Goal: Task Accomplishment & Management: Manage account settings

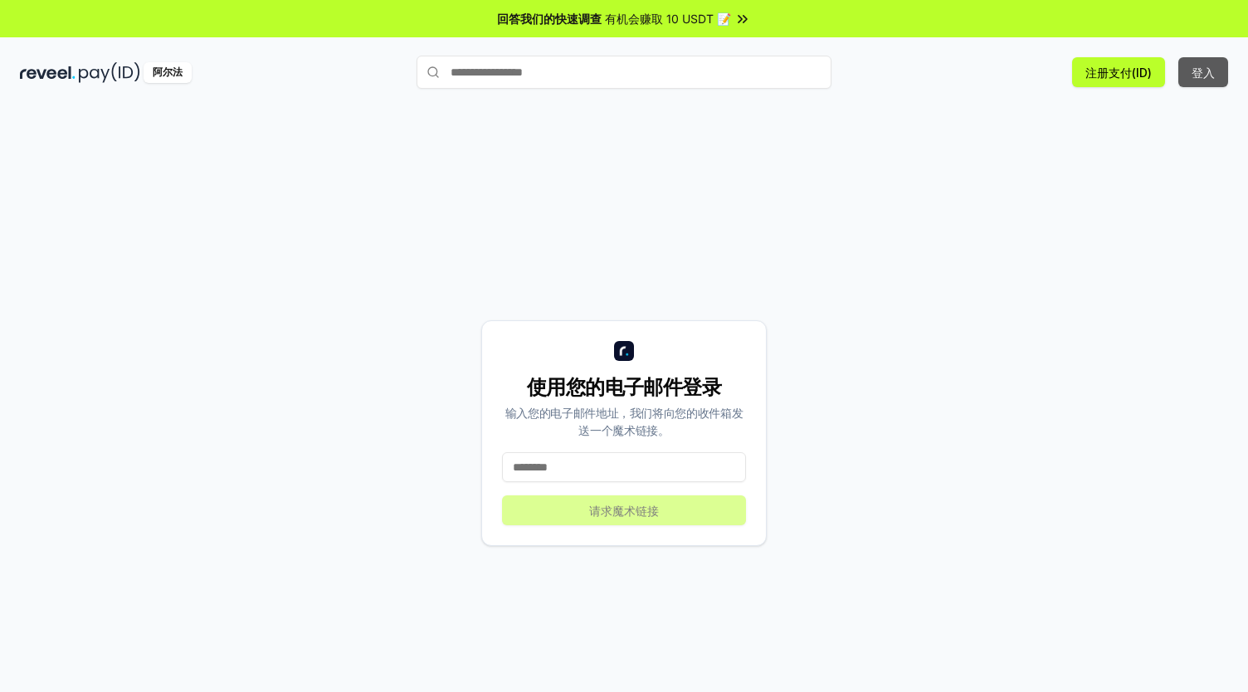
click at [1194, 69] on font "登入" at bounding box center [1202, 73] width 23 height 14
click at [557, 462] on input at bounding box center [624, 467] width 244 height 30
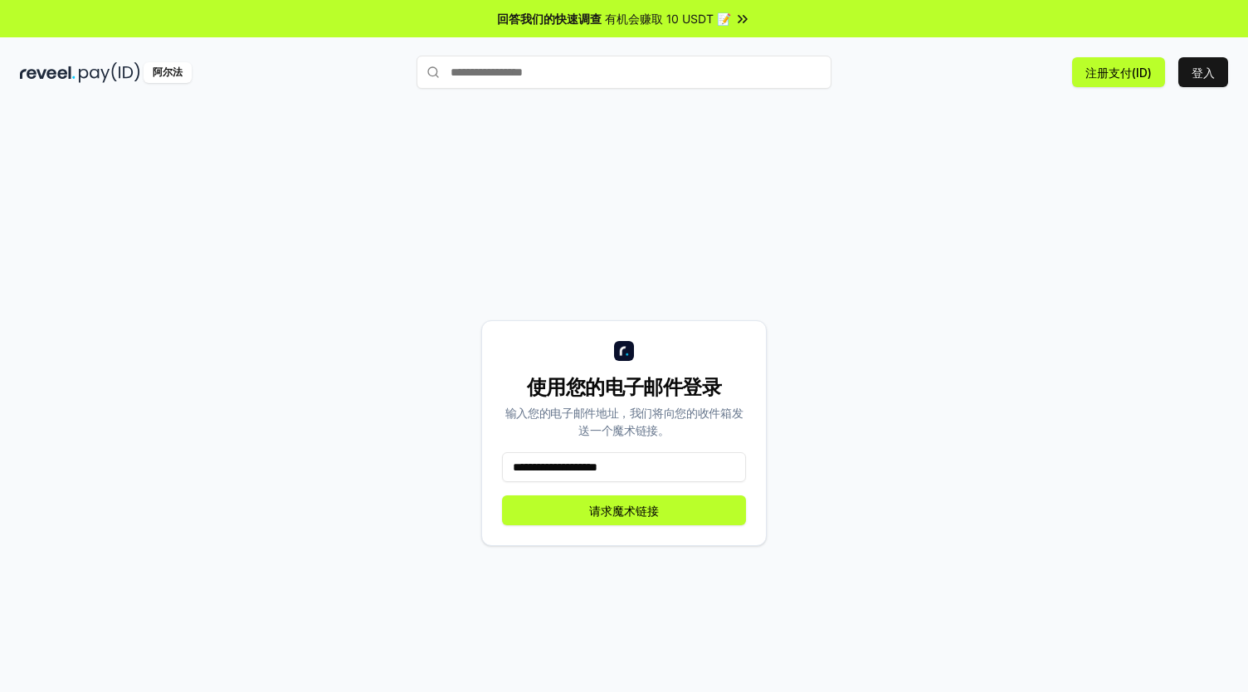
drag, startPoint x: 576, startPoint y: 470, endPoint x: 478, endPoint y: 461, distance: 98.3
click at [478, 461] on div "**********" at bounding box center [624, 433] width 1208 height 612
type input "**********"
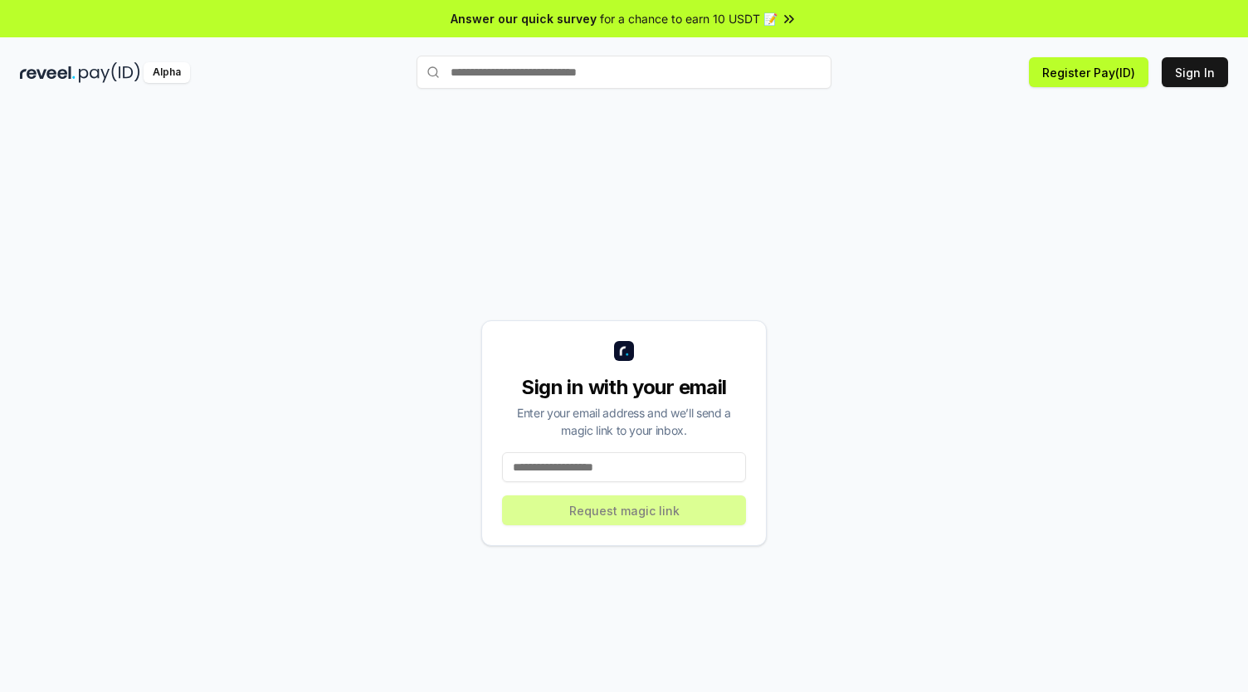
click at [612, 464] on input at bounding box center [624, 467] width 244 height 30
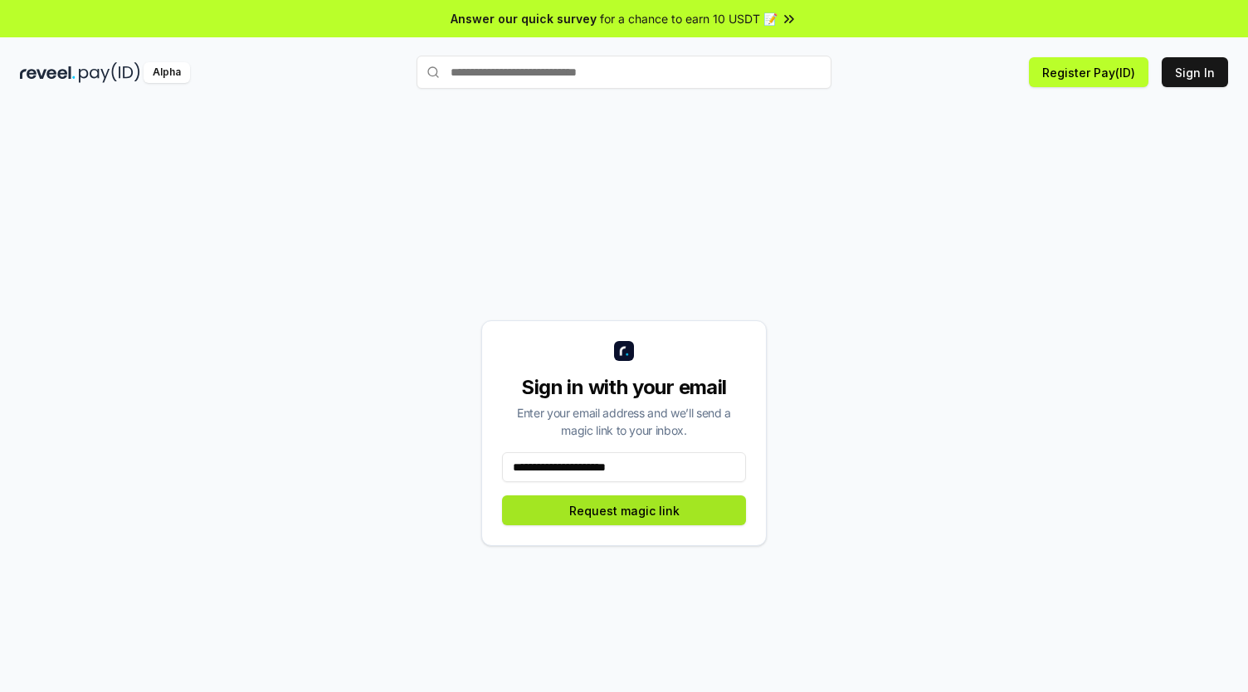
type input "**********"
click at [584, 515] on button "Request magic link" at bounding box center [624, 510] width 244 height 30
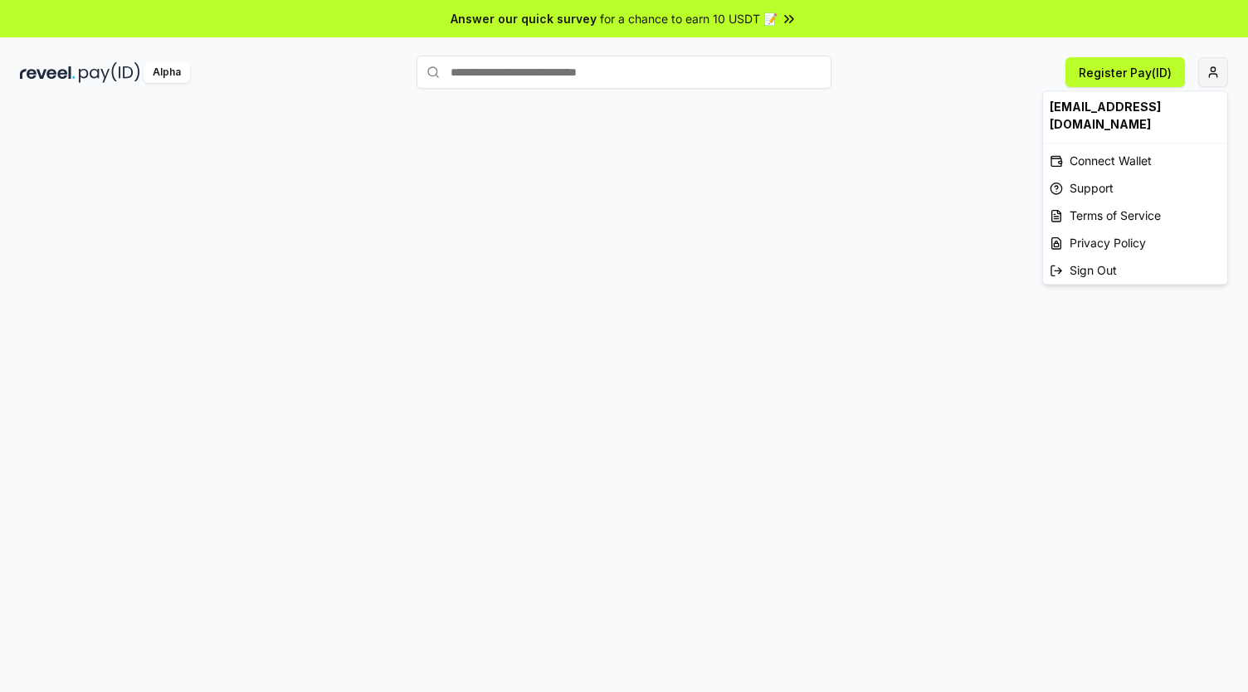
click at [1206, 66] on html "Answer our quick survey for a chance to earn 10 USDT 📝 Alpha Register Pay(ID) x…" at bounding box center [624, 346] width 1248 height 692
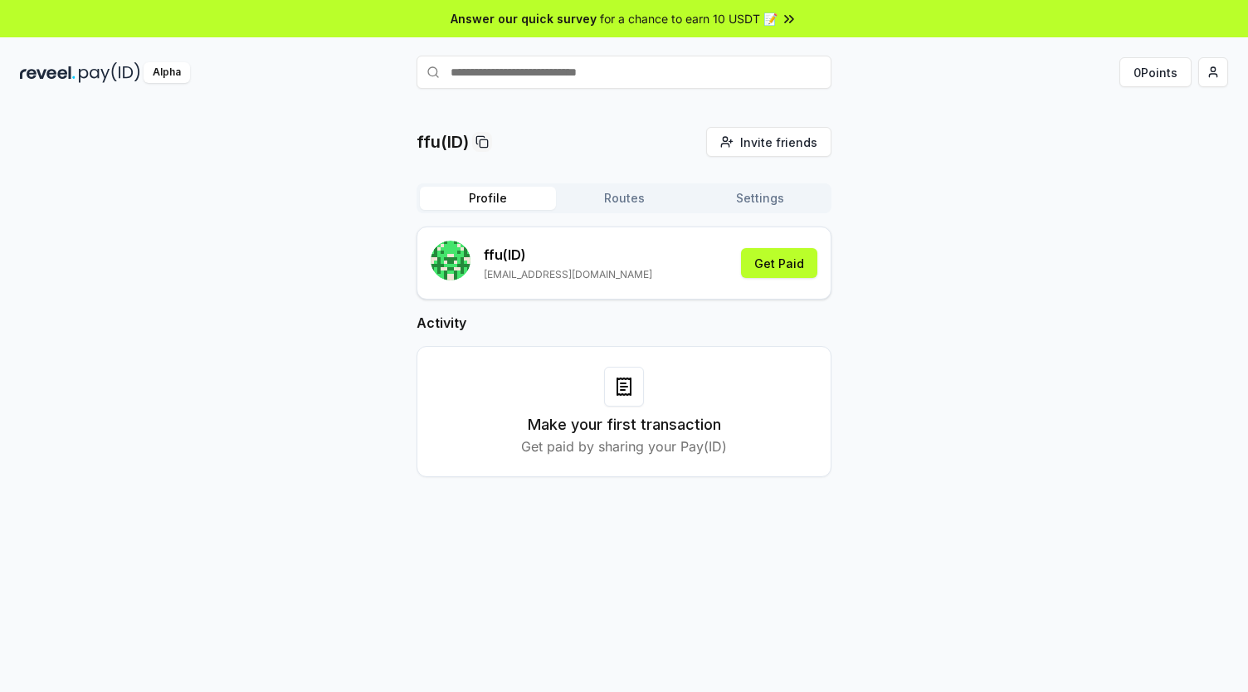
click at [662, 396] on div "Make your first transaction Get paid by sharing your Pay(ID)" at bounding box center [623, 412] width 373 height 90
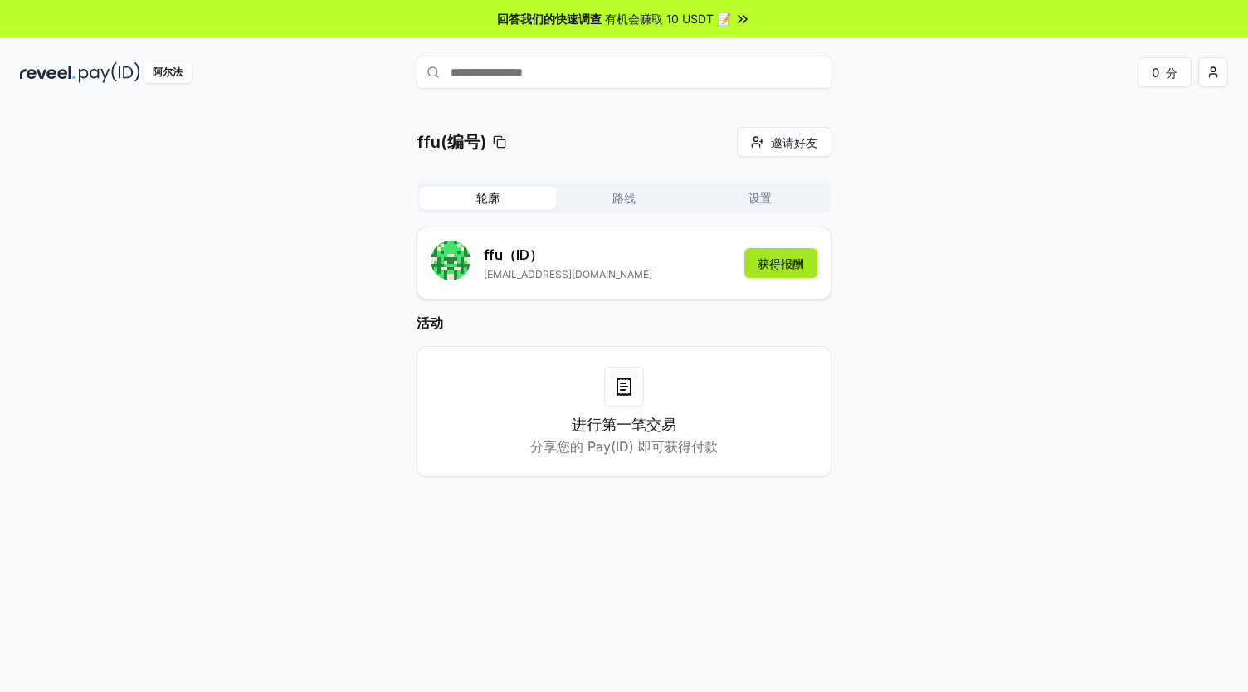
click at [795, 270] on font "获得报酬" at bounding box center [780, 263] width 46 height 17
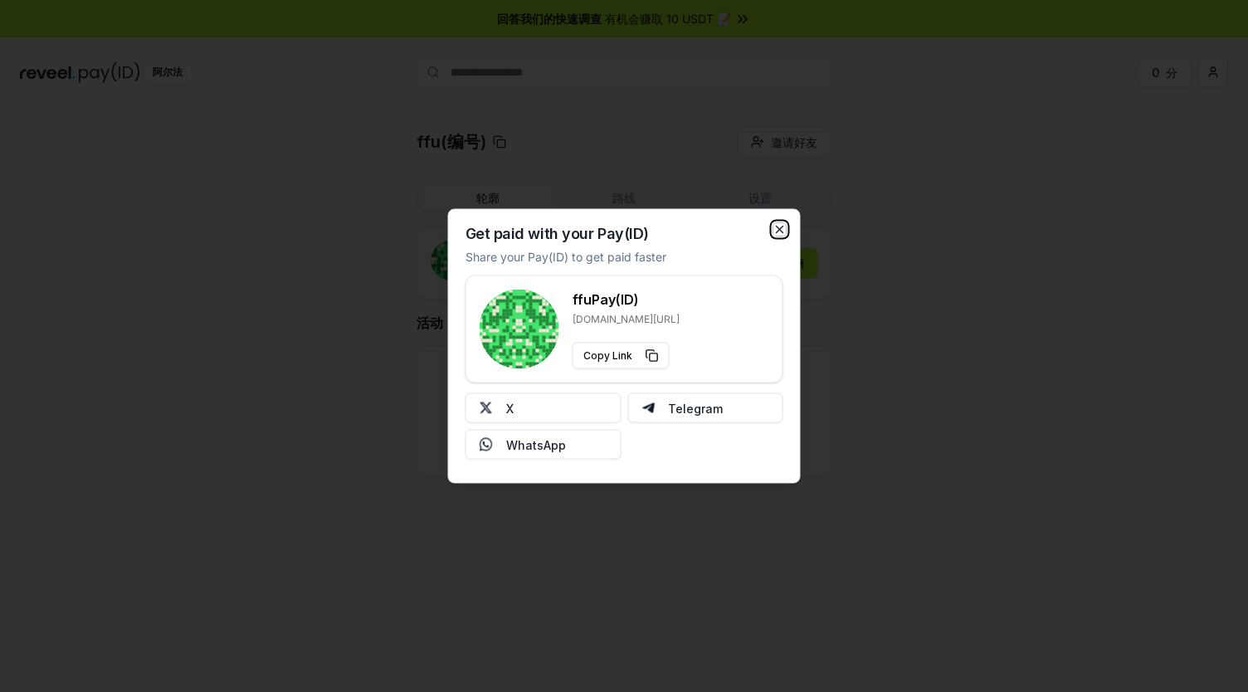
click at [783, 235] on icon "button" at bounding box center [779, 229] width 13 height 13
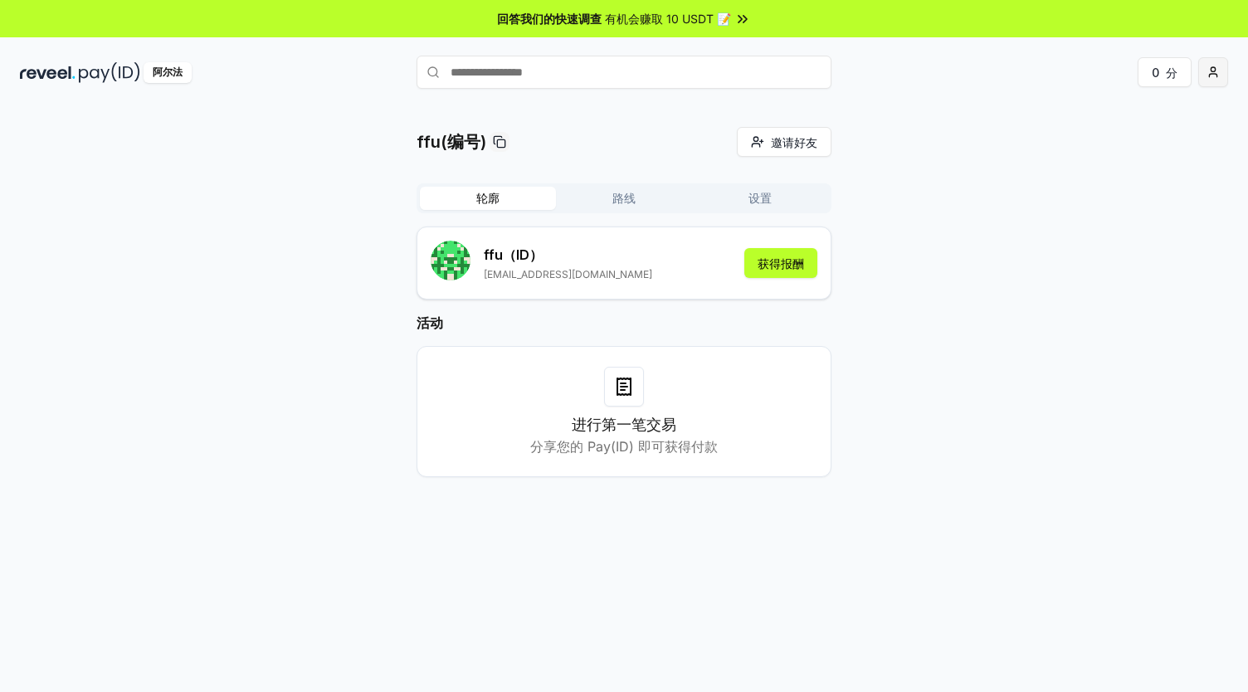
click at [1215, 79] on html "回答我们的快速调查 有机会赚取 10 USDT 📝 阿尔法 0 分 ffu(编号) 邀请好友 邀请 轮廓 路线 设置 ffu （ID） xiaoguai120…" at bounding box center [624, 346] width 1248 height 692
click at [903, 103] on html "回答我们的快速调查 有机会赚取 10 USDT 📝 阿尔法 0 分 ffu(编号) 邀请好友 邀请 轮廓 路线 设置 ffu （ID） xiaoguai120…" at bounding box center [624, 346] width 1248 height 692
click at [626, 396] on div at bounding box center [624, 387] width 40 height 40
click at [616, 443] on font "分享您的 Pay(ID) 即可获得付款" at bounding box center [623, 446] width 187 height 17
click at [582, 444] on font "分享您的 Pay(ID) 即可获得付款" at bounding box center [623, 446] width 187 height 17
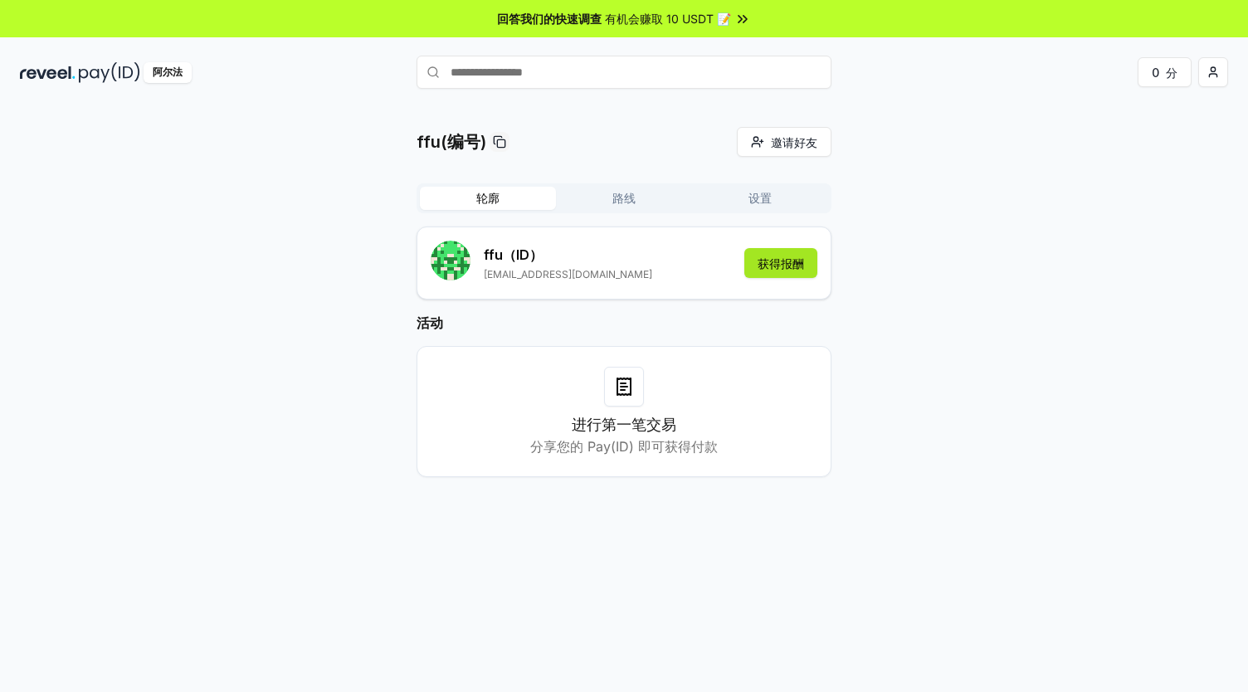
click at [773, 273] on button "获得报酬" at bounding box center [780, 263] width 73 height 30
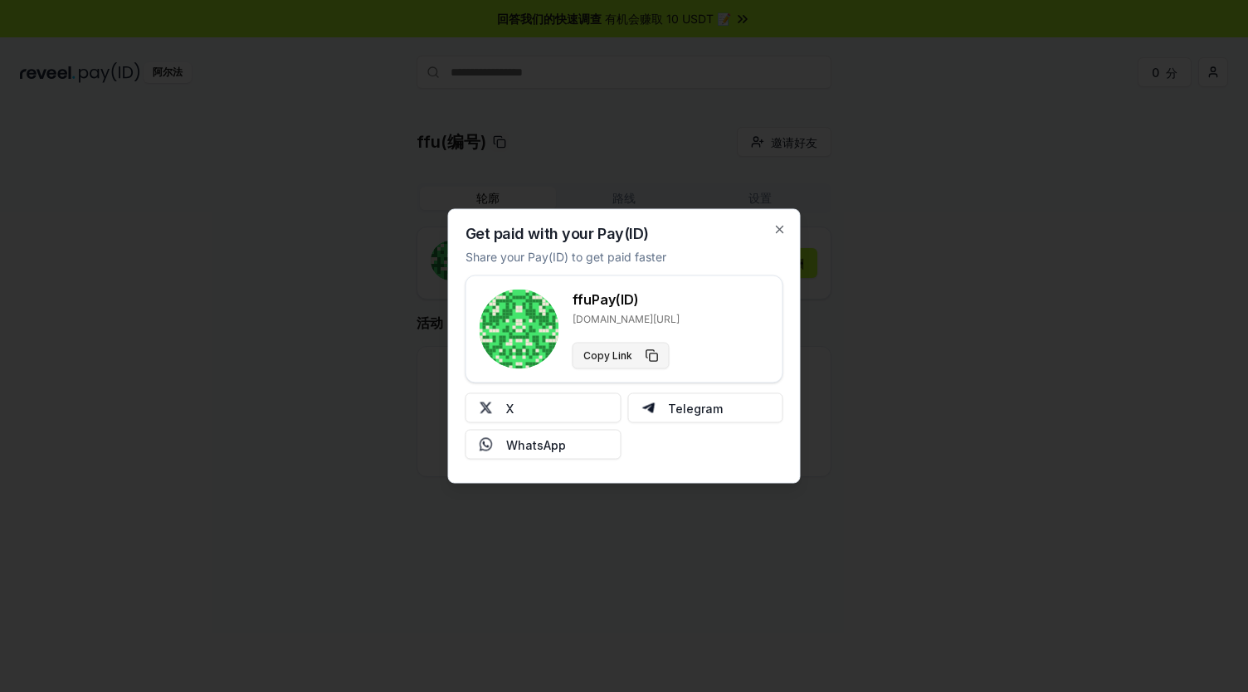
click at [652, 358] on button "Copy Link" at bounding box center [620, 356] width 97 height 27
click at [640, 351] on button "复制链接" at bounding box center [616, 356] width 88 height 27
click at [776, 227] on icon "button" at bounding box center [779, 229] width 13 height 13
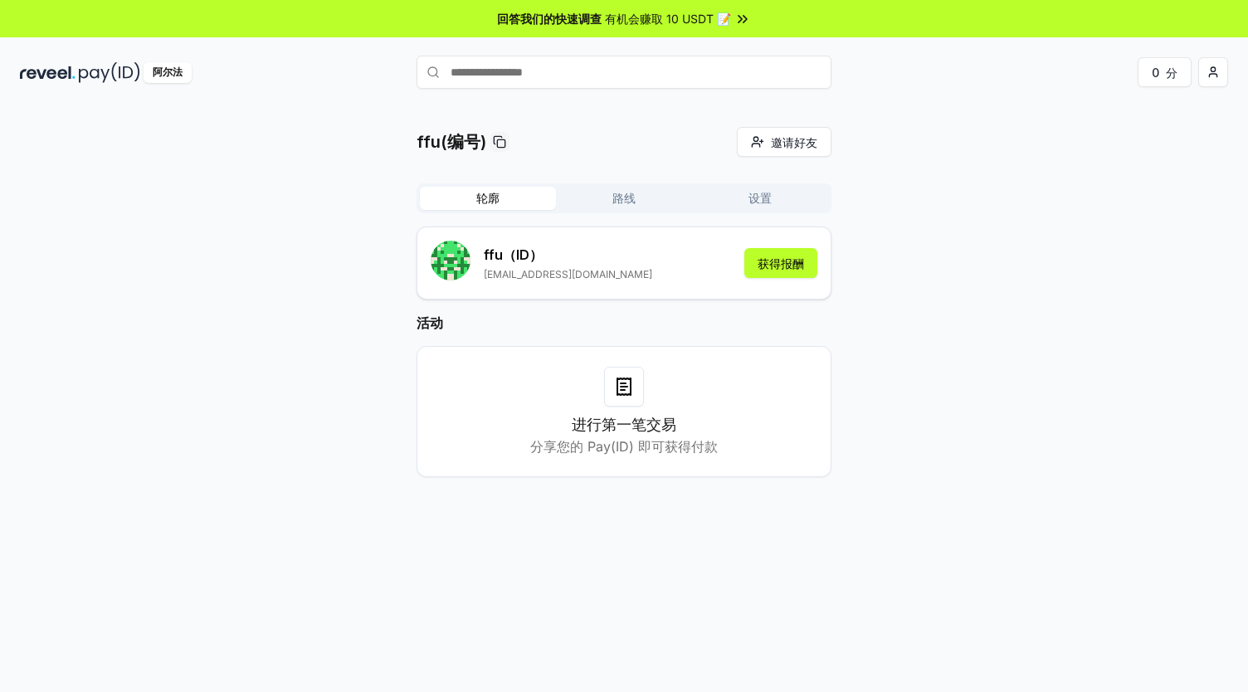
click at [626, 214] on div "轮廓 路线 设置 ffu （ID） xiaoguai1207@gmail.com 获得报酬 活动 进行第一笔交易 分享您的 Pay(ID) 即可获得付款" at bounding box center [623, 343] width 415 height 320
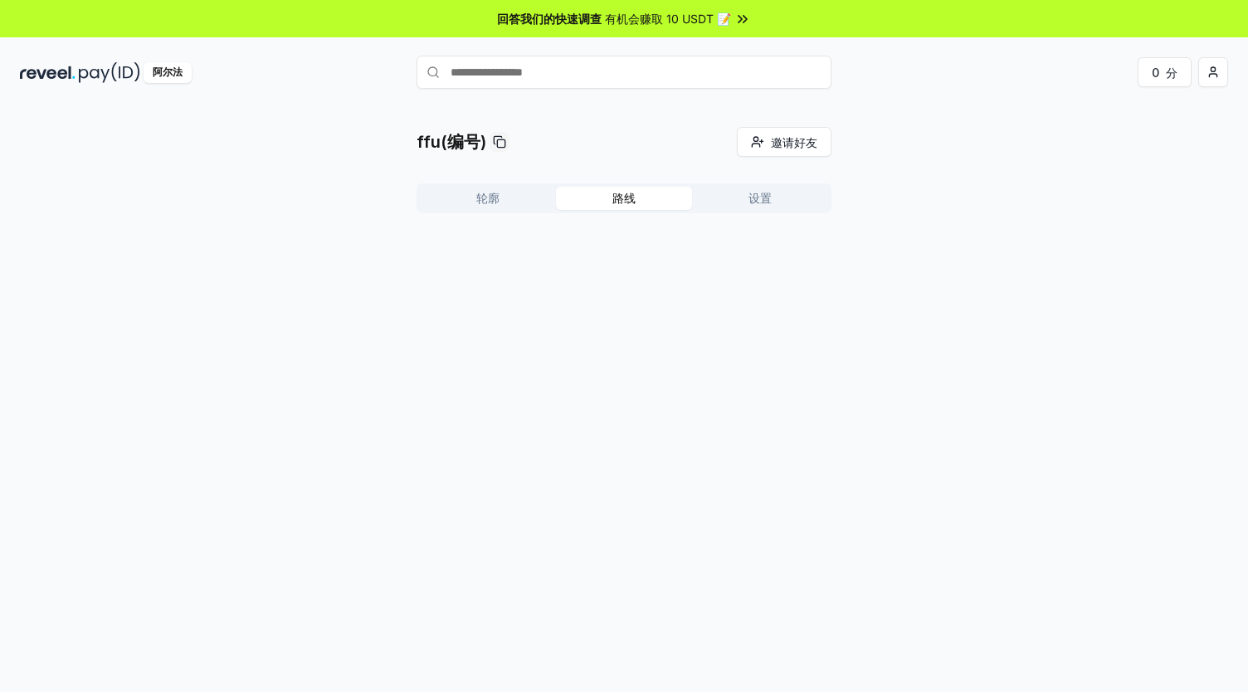
click at [627, 209] on button "路线" at bounding box center [624, 198] width 136 height 23
click at [512, 200] on button "轮廓" at bounding box center [488, 198] width 136 height 23
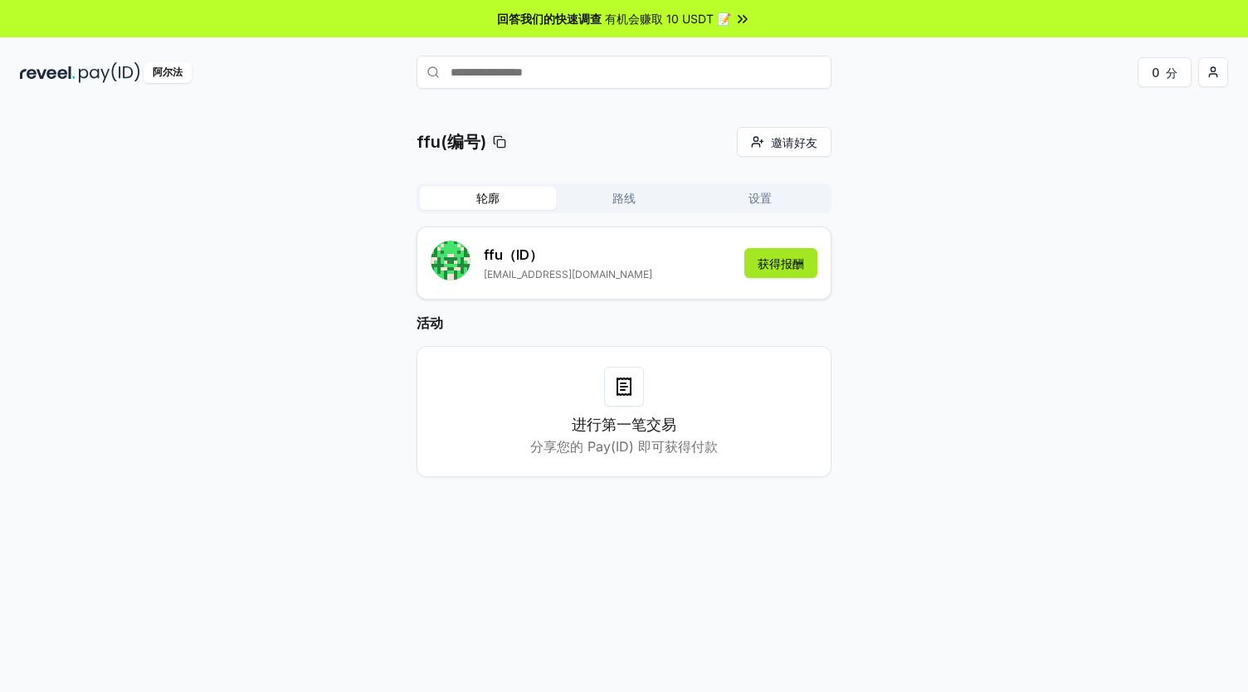
click at [791, 265] on font "获得报酬" at bounding box center [780, 263] width 46 height 14
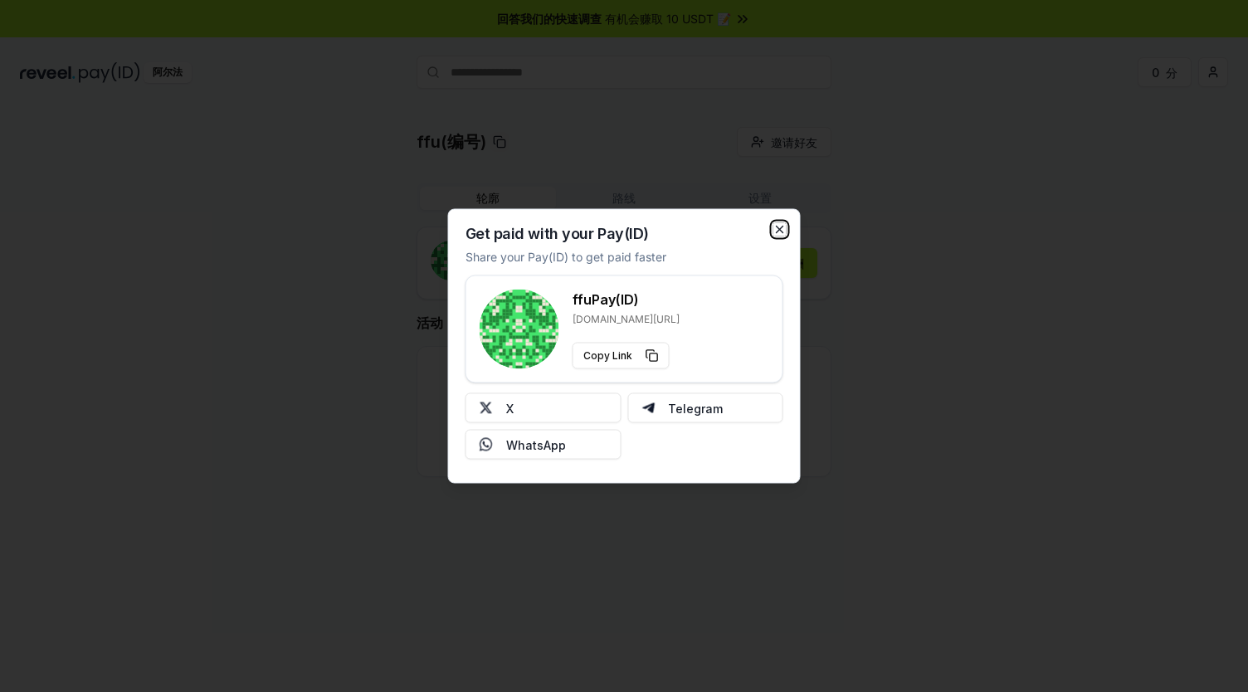
click at [780, 228] on icon "button" at bounding box center [779, 229] width 13 height 13
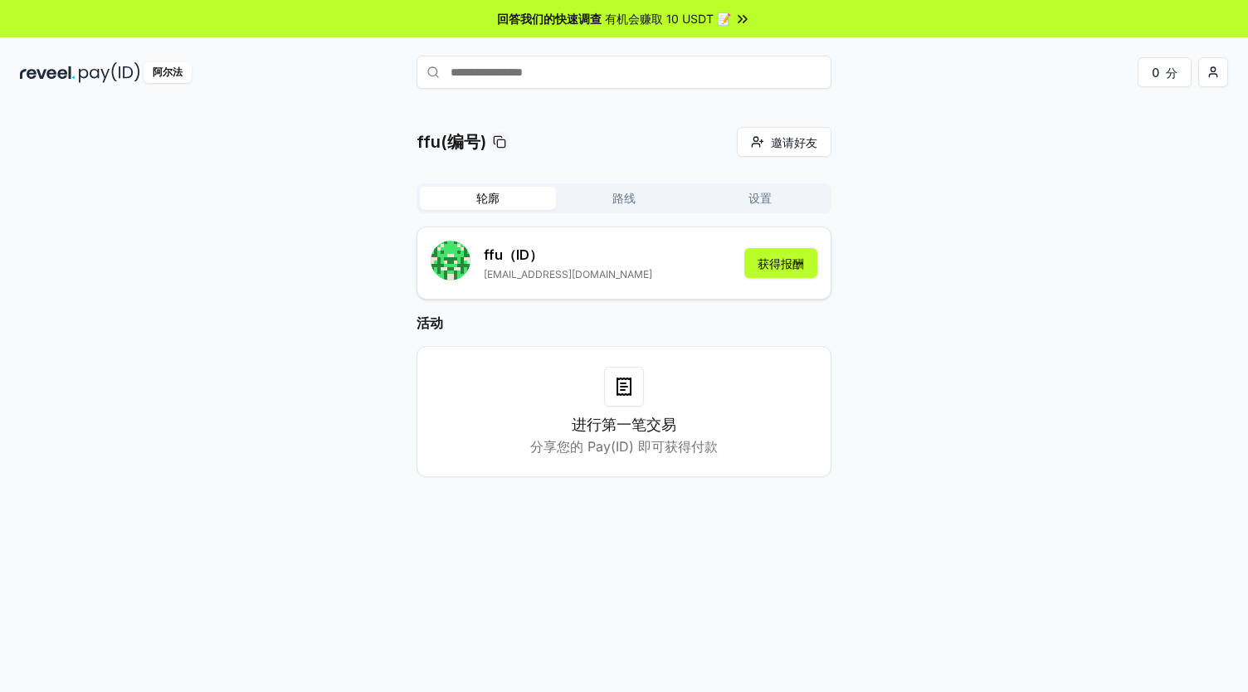
click at [190, 137] on div "ffu(编号) 邀请好友 邀请 轮廓 路线 设置 ffu （ID） xiaoguai1207@gmail.com 获得报酬 活动 进行第一笔交易 分享您的 P…" at bounding box center [624, 315] width 1208 height 377
click at [1209, 66] on html "回答我们的快速调查 有机会赚取 10 USDT 📝 阿尔法 0 分 ffu(编号) 邀请好友 邀请 轮廓 路线 设置 ffu （ID） xiaoguai120…" at bounding box center [624, 346] width 1248 height 692
click at [1129, 168] on div "连接钱包" at bounding box center [1135, 170] width 184 height 27
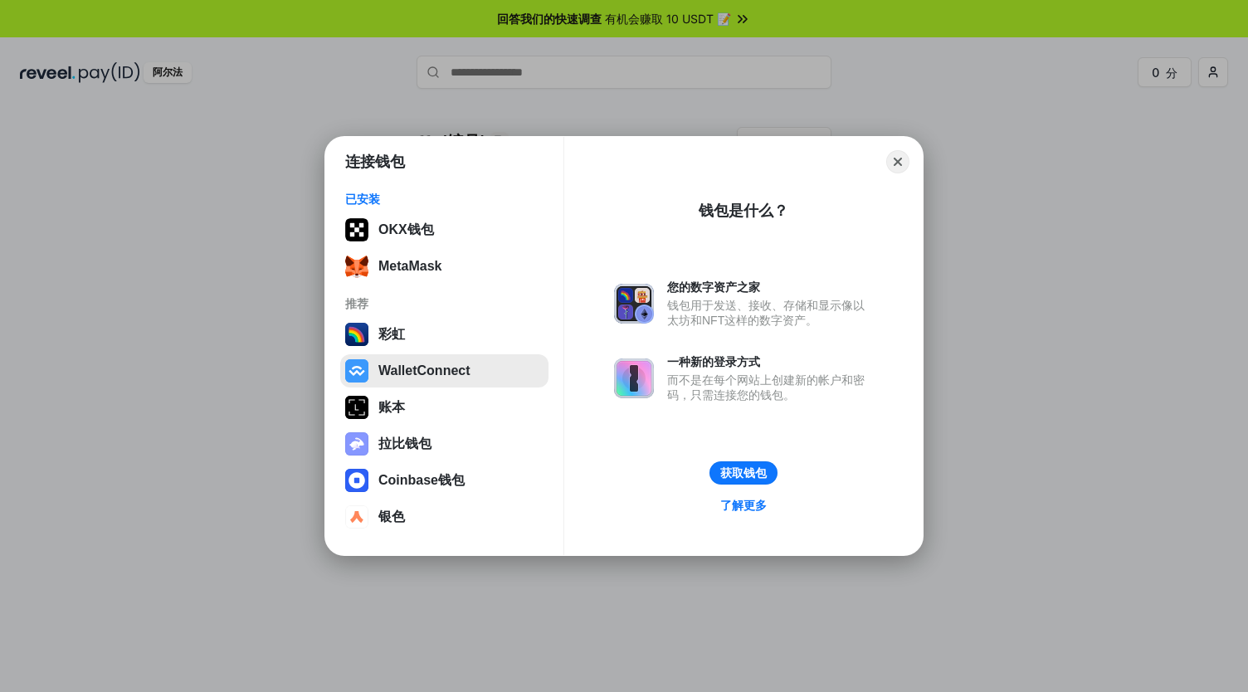
click at [445, 376] on button "WalletConnect" at bounding box center [444, 370] width 208 height 33
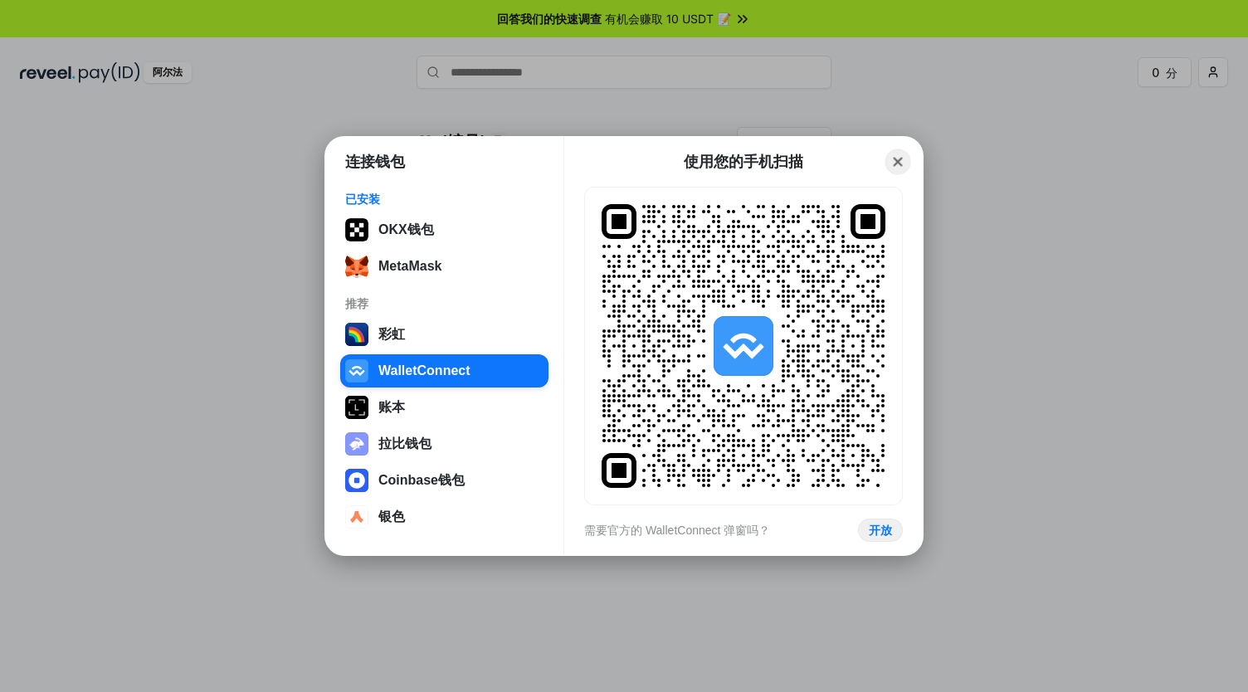
click at [896, 155] on button "Close" at bounding box center [898, 162] width 26 height 26
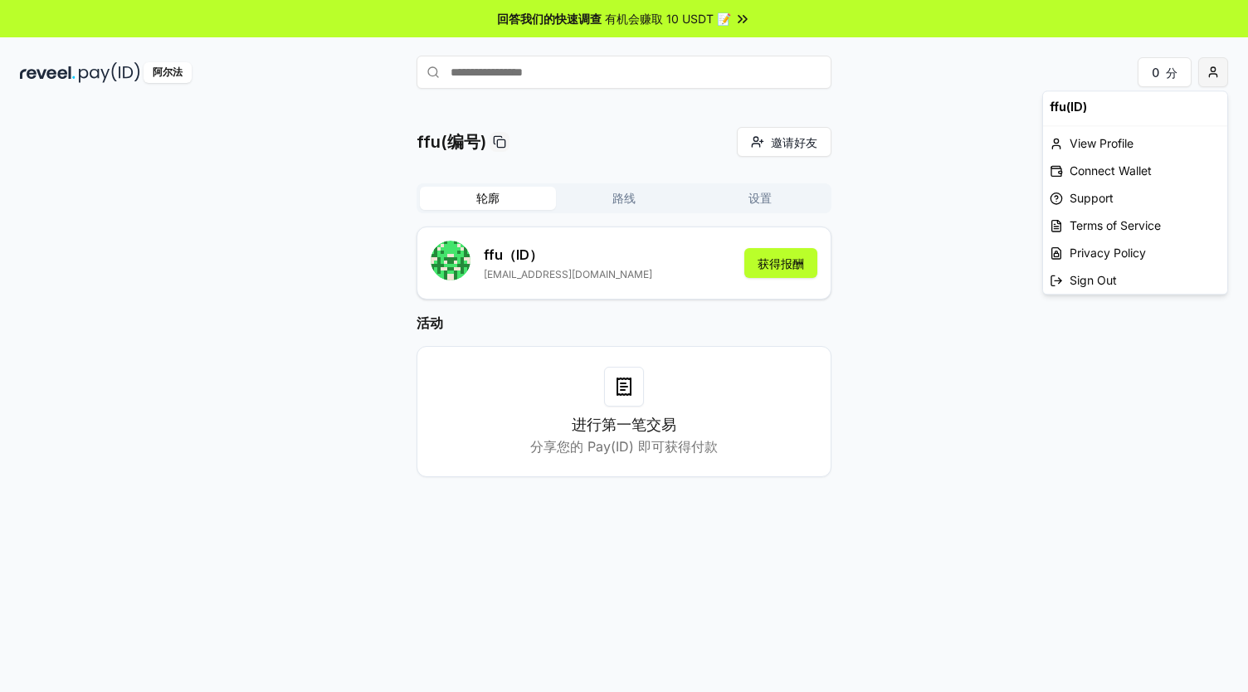
click at [1208, 66] on html "回答我们的快速调查 有机会赚取 10 USDT 📝 阿尔法 0 分 ffu(编号) 邀请好友 邀请 轮廓 路线 设置 ffu （ID） xiaoguai120…" at bounding box center [624, 346] width 1248 height 692
click at [1142, 181] on div "连接钱包" at bounding box center [1135, 170] width 184 height 27
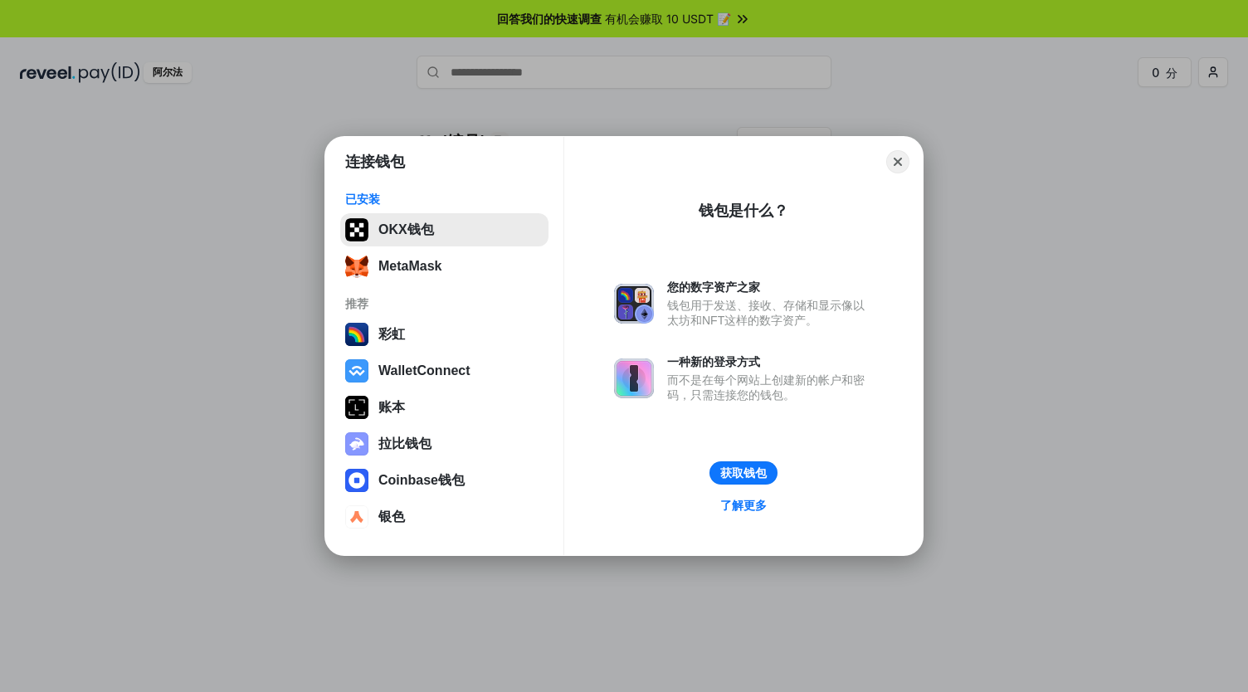
click at [422, 236] on button "OKX钱包" at bounding box center [444, 229] width 208 height 33
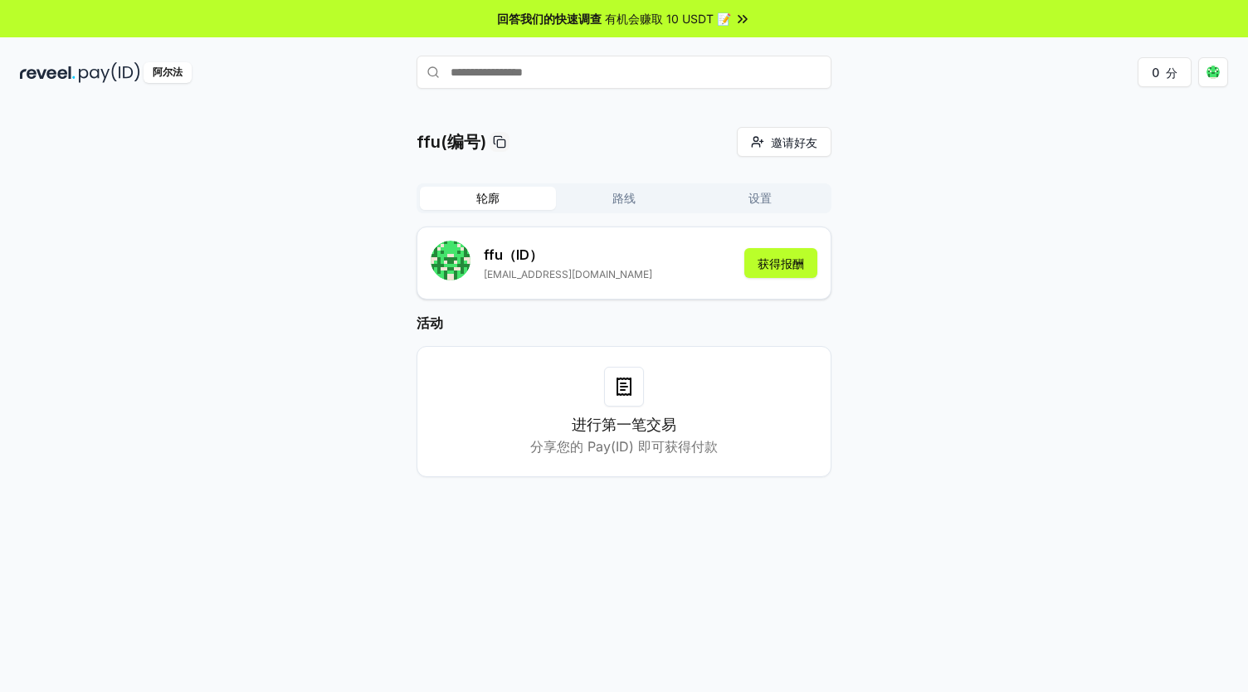
click at [1090, 102] on div "ffu(编号) 邀请好友 邀请 轮廓 路线 设置 ffu （ID） xiaoguai1207@gmail.com 获得报酬 活动 进行第一笔交易 分享您的 P…" at bounding box center [624, 416] width 1248 height 645
click at [1204, 207] on div "ffu(编号) 邀请好友 邀请 轮廓 路线 设置 ffu （ID） xiaoguai1207@gmail.com 获得报酬 活动 进行第一笔交易 分享您的 P…" at bounding box center [624, 315] width 1208 height 377
click at [1010, 273] on div "ffu(编号) 邀请好友 邀请 轮廓 路线 设置 ffu （ID） xiaoguai1207@gmail.com 获得报酬 活动 进行第一笔交易 分享您的 P…" at bounding box center [624, 315] width 1208 height 377
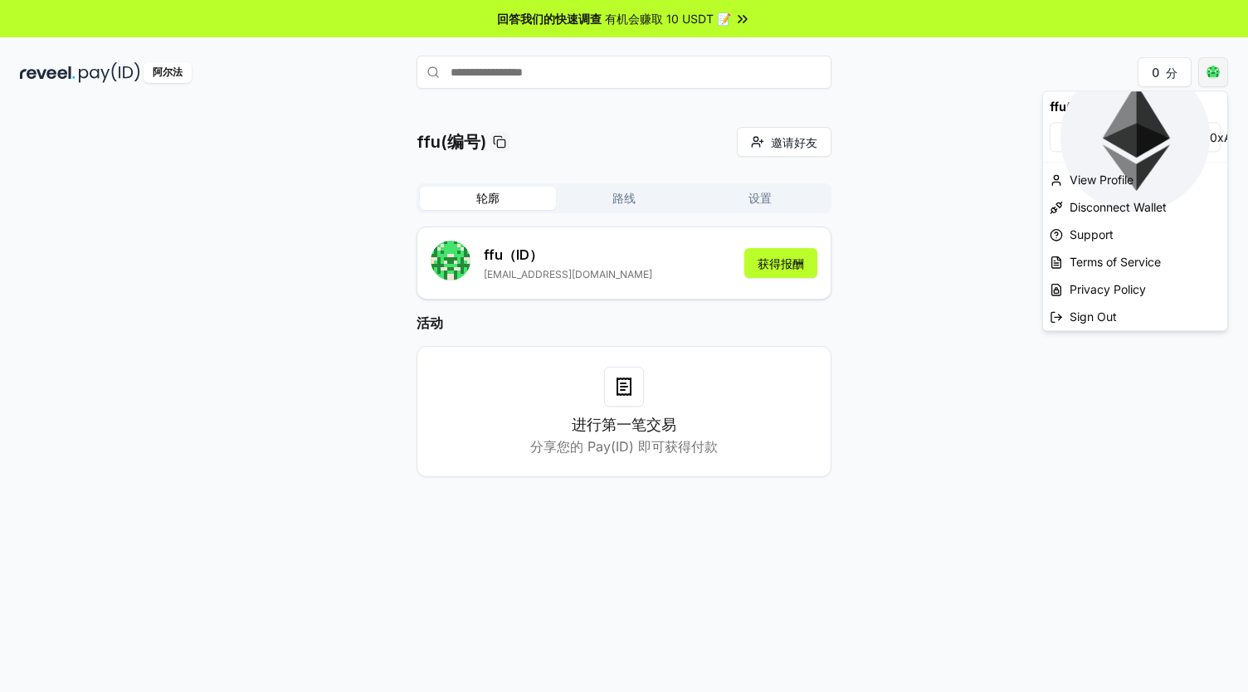
click at [1223, 74] on html "回答我们的快速调查 有机会赚取 10 USDT 📝 阿尔法 0 分 ffu(编号) 邀请好友 邀请 轮廓 路线 设置 ffu （ID） xiaoguai120…" at bounding box center [624, 346] width 1248 height 692
click at [1209, 138] on font "0xAE7a73cFe471" at bounding box center [1256, 137] width 94 height 14
click at [1070, 135] on img at bounding box center [1134, 136] width 149 height 149
click at [1209, 135] on font "0xAE7a73cFe471" at bounding box center [1256, 137] width 94 height 14
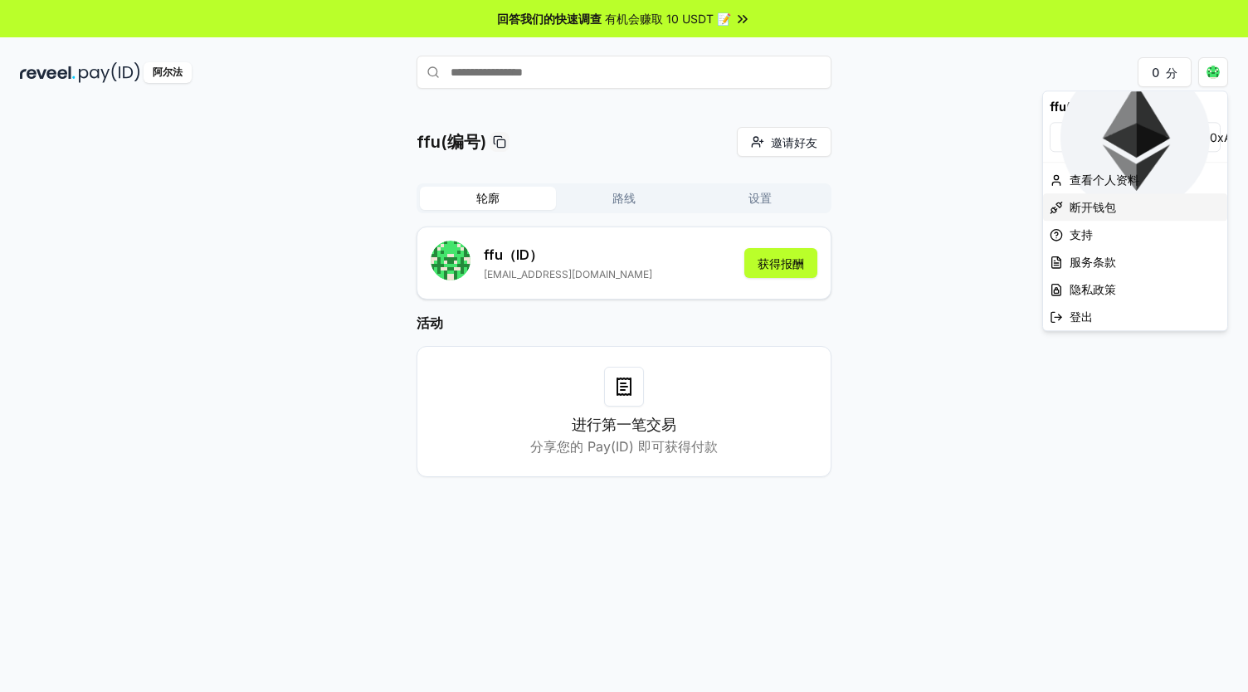
click at [1090, 199] on font "断开钱包" at bounding box center [1092, 206] width 46 height 17
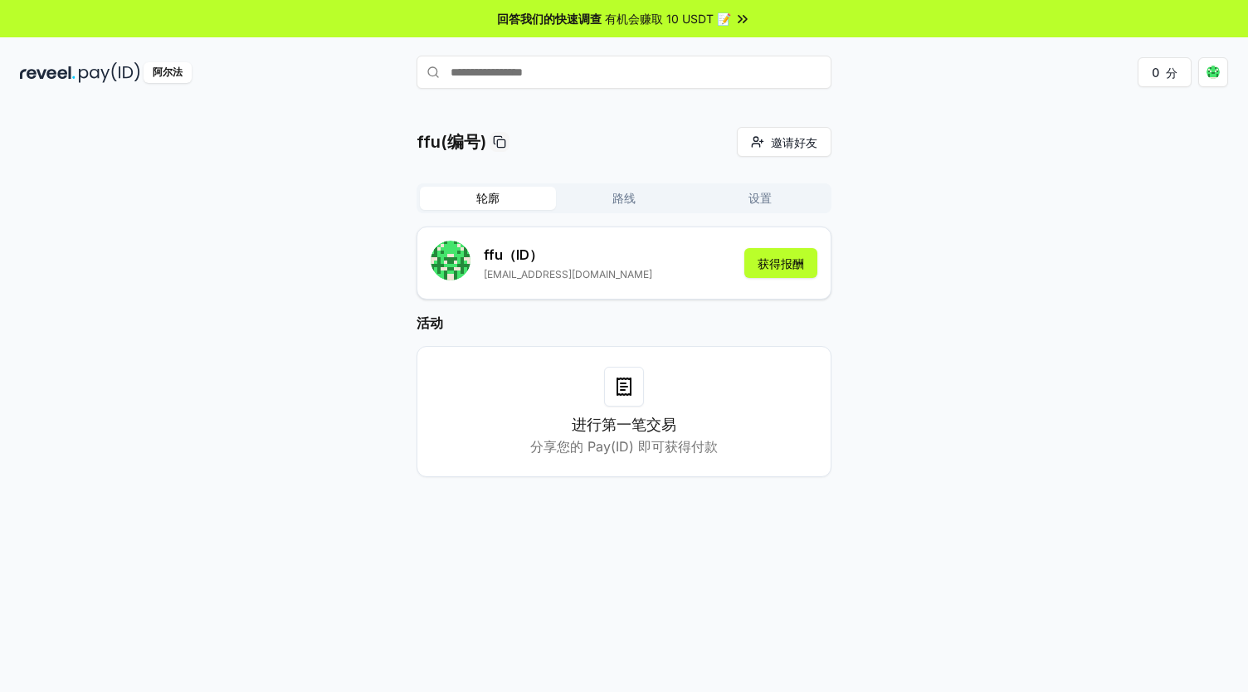
click at [1064, 285] on div "ffu(编号) 邀请好友 邀请 轮廓 路线 设置 ffu （ID） xiaoguai1207@gmail.com 获得报酬 活动 进行第一笔交易 分享您的 P…" at bounding box center [624, 315] width 1208 height 377
click at [1108, 80] on div "0 分" at bounding box center [1029, 72] width 397 height 30
click at [1135, 298] on div "ffu(编号) 邀请好友 邀请 轮廓 路线 设置 ffu （ID） xiaoguai1207@gmail.com 获得报酬 活动 进行第一笔交易 分享您的 P…" at bounding box center [624, 315] width 1208 height 377
click at [1130, 289] on div "ffu(编号) 邀请好友 邀请 轮廓 路线 设置 ffu （ID） xiaoguai1207@gmail.com 获得报酬 活动 进行第一笔交易 分享您的 P…" at bounding box center [624, 315] width 1208 height 377
click at [1131, 153] on div "ffu(编号) 邀请好友 邀请 轮廓 路线 设置 ffu （ID） xiaoguai1207@gmail.com 获得报酬 活动 进行第一笔交易 分享您的 P…" at bounding box center [624, 315] width 1208 height 377
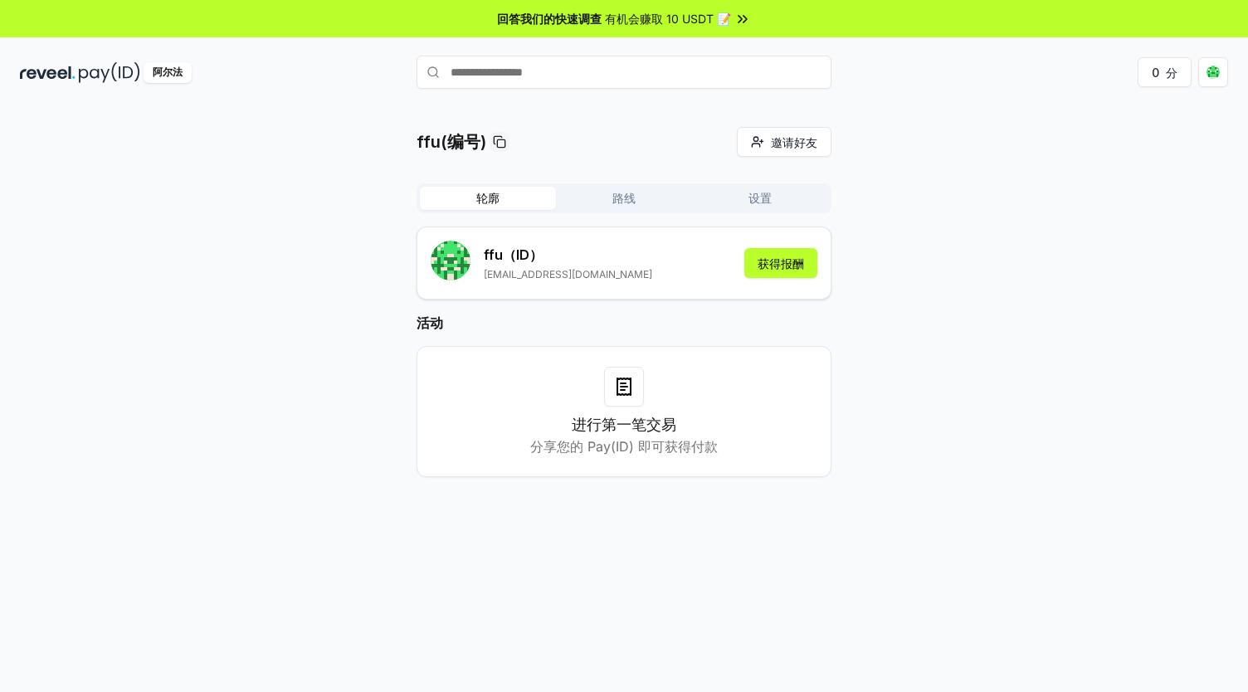
click at [1134, 178] on div "ffu(编号) 邀请好友 邀请 轮廓 路线 设置 ffu （ID） xiaoguai1207@gmail.com 获得报酬 活动 进行第一笔交易 分享您的 P…" at bounding box center [624, 315] width 1208 height 377
click at [1136, 234] on div "ffu(编号) 邀请好友 邀请 轮廓 路线 设置 ffu （ID） xiaoguai1207@gmail.com 获得报酬 活动 进行第一笔交易 分享您的 P…" at bounding box center [624, 315] width 1208 height 377
drag, startPoint x: 1073, startPoint y: 5, endPoint x: 948, endPoint y: 76, distance: 144.1
click at [948, 76] on div "0 分" at bounding box center [1029, 72] width 397 height 30
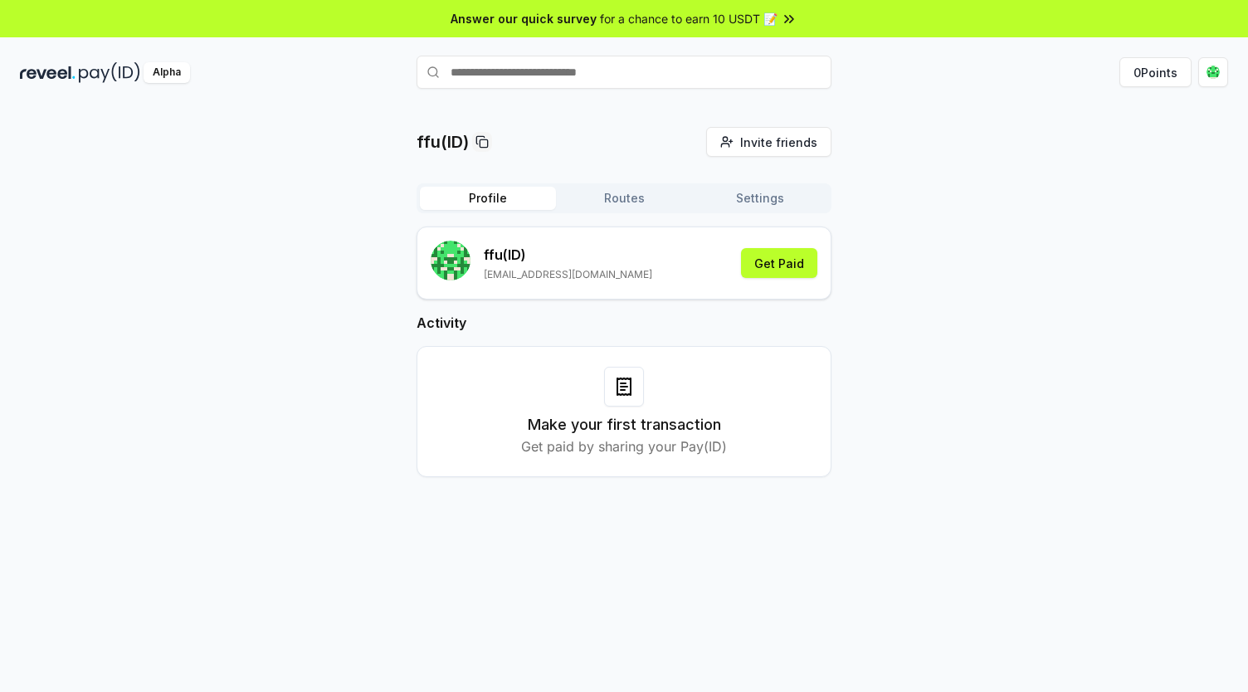
click at [1084, 124] on div "ffu(ID) Invite friends Invite Profile Routes Settings ffu (ID) xiaoguai1207@gma…" at bounding box center [624, 416] width 1248 height 645
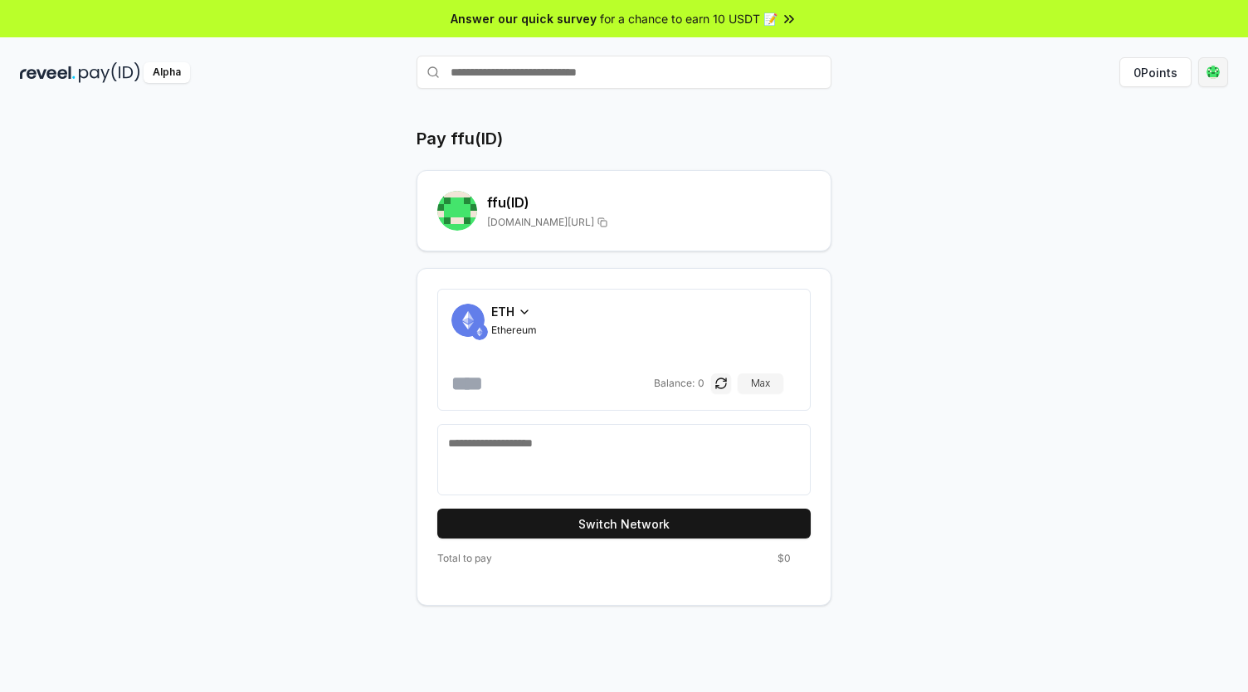
click at [1214, 66] on html "Answer our quick survey for a chance to earn 10 USDT 📝 Alpha 0 Points Pay ffu(I…" at bounding box center [624, 346] width 1248 height 692
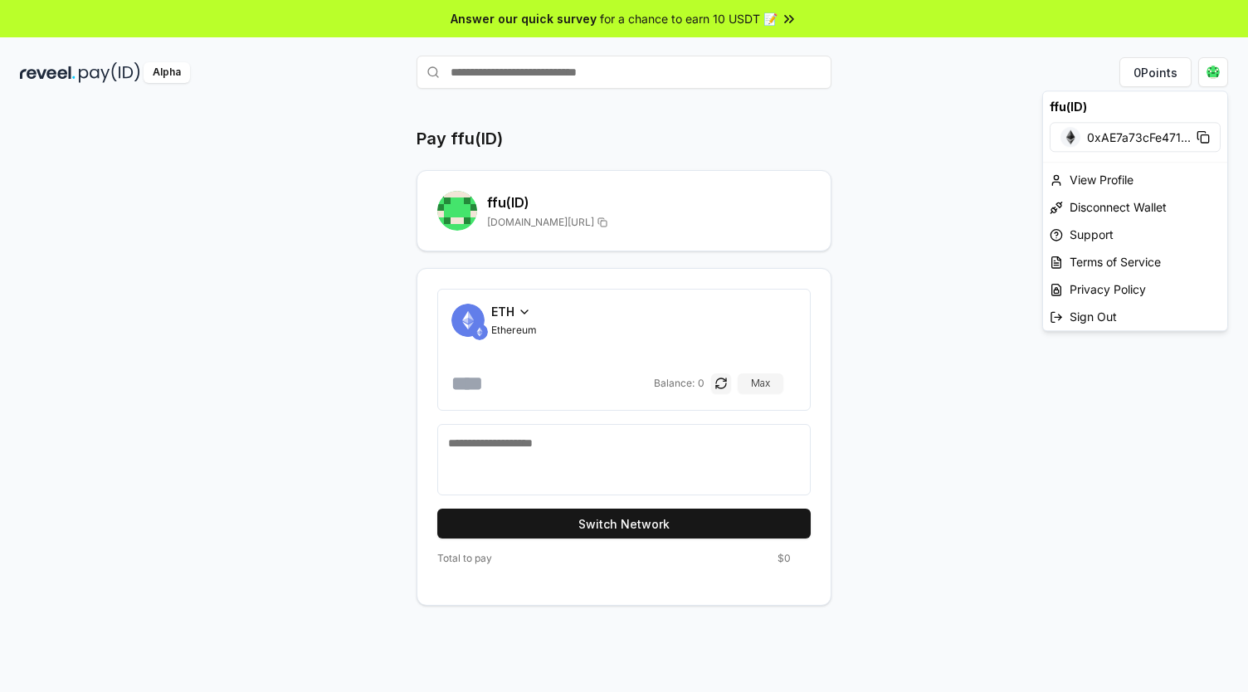
click at [1183, 137] on span "0xAE7a73cFe471 ..." at bounding box center [1139, 137] width 104 height 17
click at [1107, 199] on div "Disconnect Wallet" at bounding box center [1135, 206] width 184 height 27
click at [1211, 66] on html "Answer our quick survey for a chance to earn 10 USDT 📝 Alpha 0 Points Pay ffu(I…" at bounding box center [624, 346] width 1248 height 692
click at [1055, 317] on line at bounding box center [1057, 317] width 7 height 0
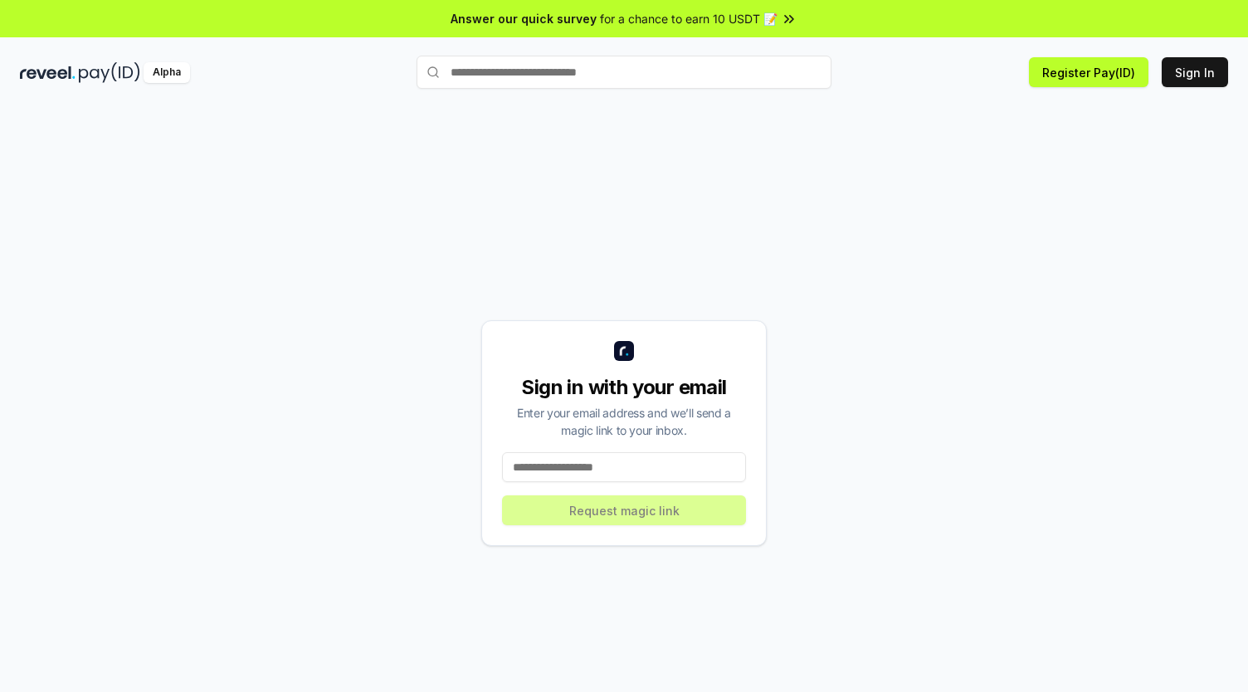
click at [670, 462] on input at bounding box center [624, 467] width 244 height 30
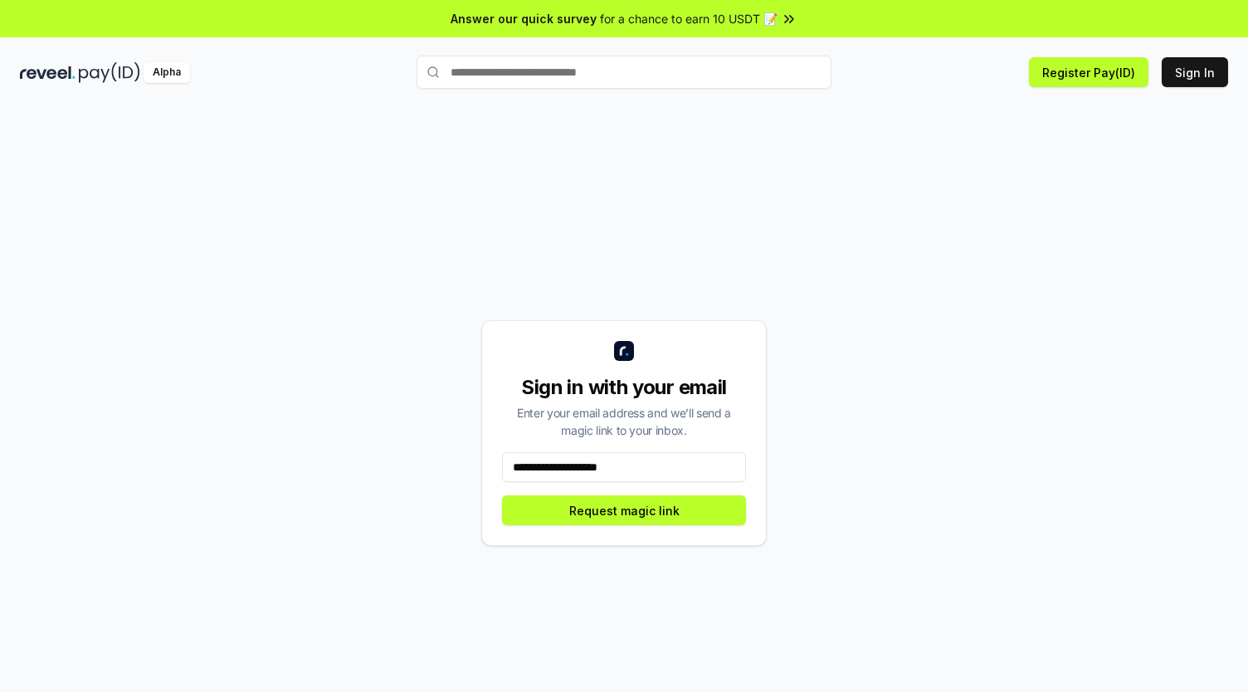
drag, startPoint x: 574, startPoint y: 472, endPoint x: 406, endPoint y: 465, distance: 167.7
click at [406, 465] on div "**********" at bounding box center [624, 433] width 1208 height 612
click at [693, 467] on input "**********" at bounding box center [624, 467] width 245 height 30
drag, startPoint x: 695, startPoint y: 467, endPoint x: 560, endPoint y: 467, distance: 135.2
click at [560, 467] on input "**********" at bounding box center [624, 467] width 245 height 30
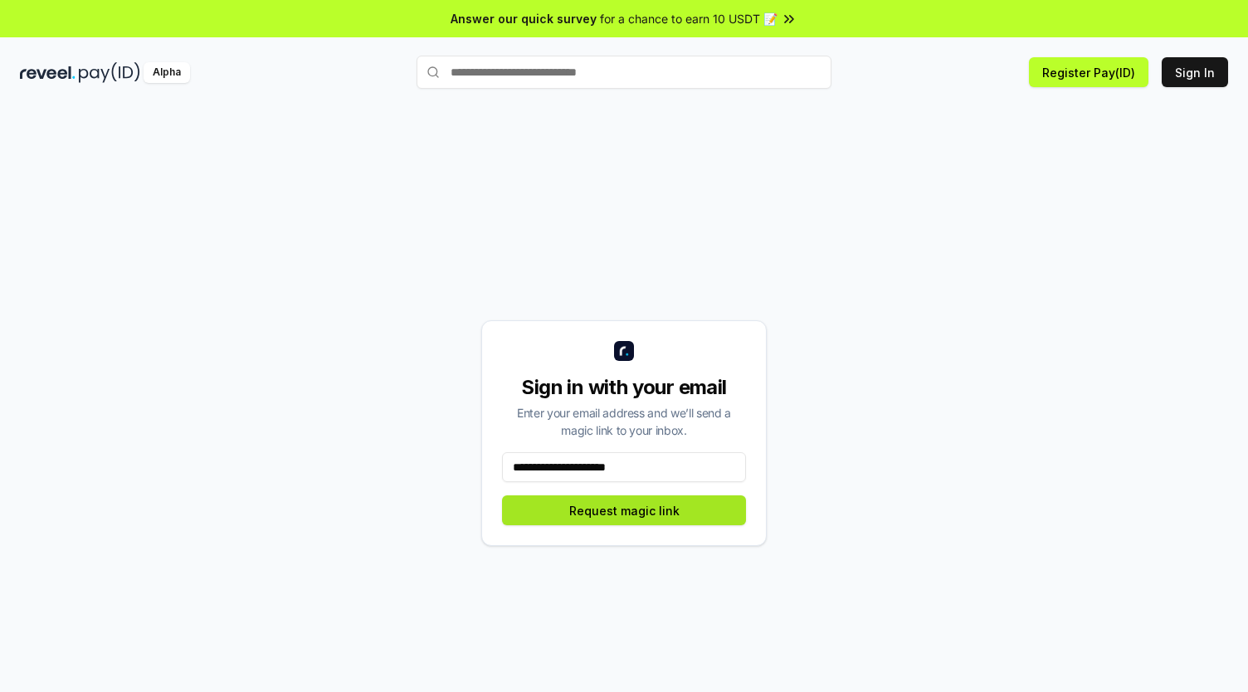
type input "**********"
click at [592, 499] on button "Request magic link" at bounding box center [624, 510] width 244 height 30
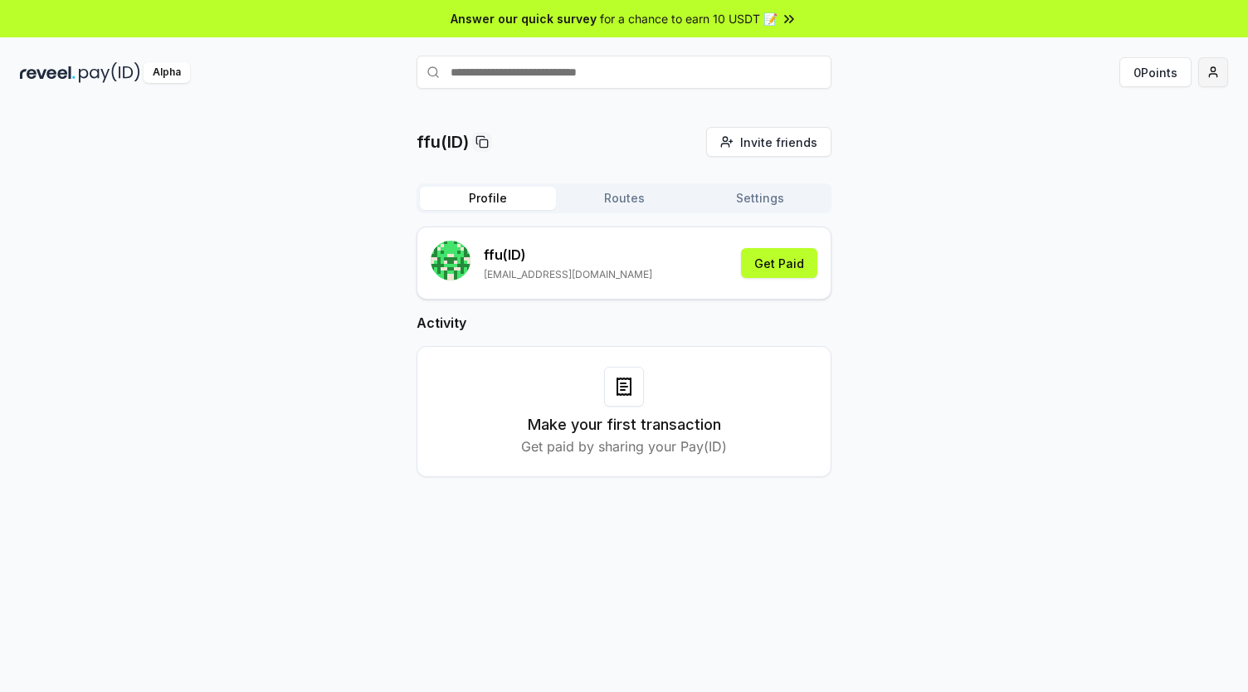
click at [1217, 78] on html "Answer our quick survey for a chance to earn 10 USDT 📝 Alpha 0 Points ffu(ID) I…" at bounding box center [624, 346] width 1248 height 692
click at [1119, 176] on div "Connect Wallet" at bounding box center [1135, 170] width 184 height 27
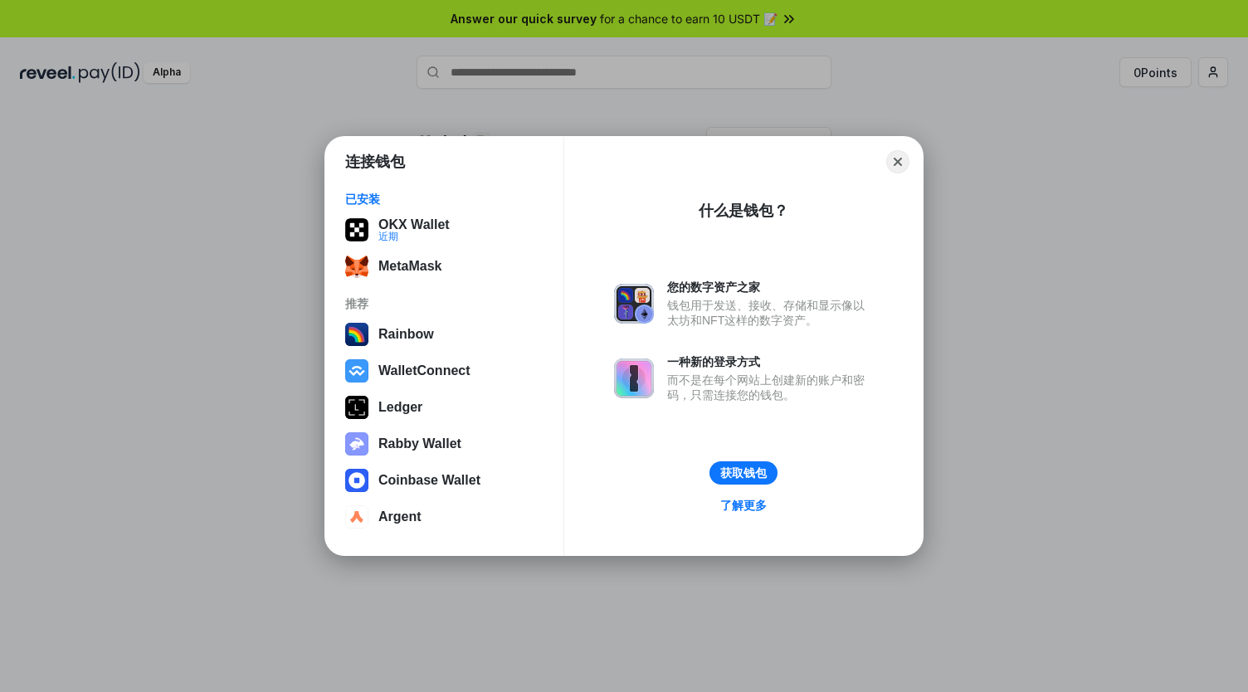
click at [714, 157] on div "Close" at bounding box center [743, 161] width 332 height 23
click at [891, 158] on button "Close" at bounding box center [898, 162] width 26 height 26
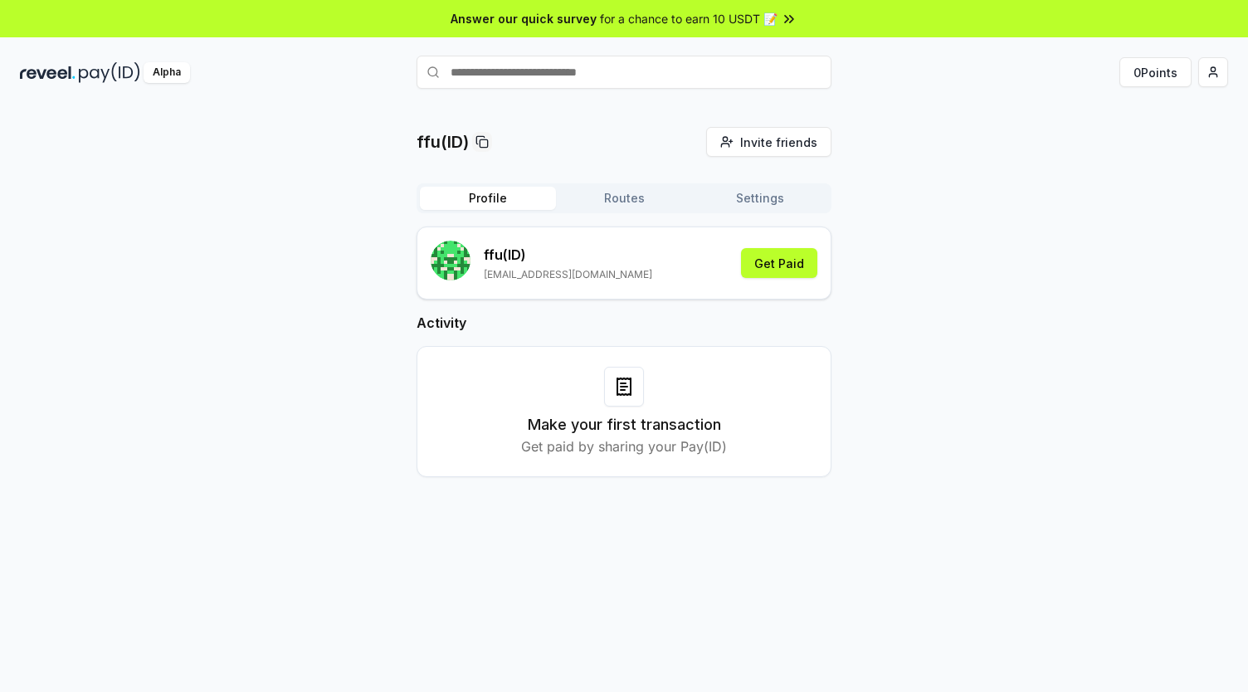
click at [375, 360] on div "ffu(ID) Invite friends Invite Profile Routes Settings ffu (ID) xiaoguai1207@gma…" at bounding box center [624, 315] width 1208 height 377
click at [1136, 315] on div "ffu(ID) Invite friends Invite Profile Routes Settings ffu (ID) xiaoguai1207@gma…" at bounding box center [624, 315] width 1208 height 377
click at [1216, 89] on div "Alpha 0 Points" at bounding box center [624, 72] width 1248 height 43
click at [1218, 84] on html "Answer our quick survey for a chance to earn 10 USDT 📝 Alpha 0 Points ffu(ID) I…" at bounding box center [624, 346] width 1248 height 692
click at [1112, 167] on div "Connect Wallet" at bounding box center [1135, 170] width 184 height 27
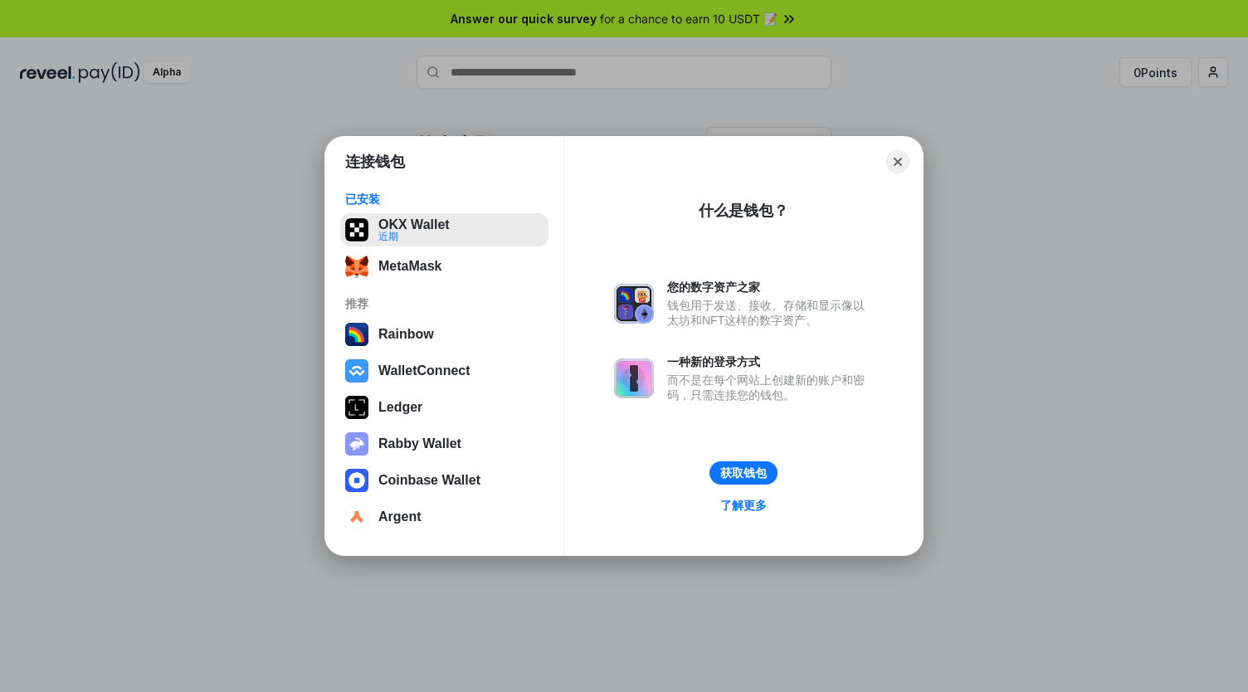
click at [421, 240] on button "OKX Wallet 近期" at bounding box center [444, 229] width 208 height 33
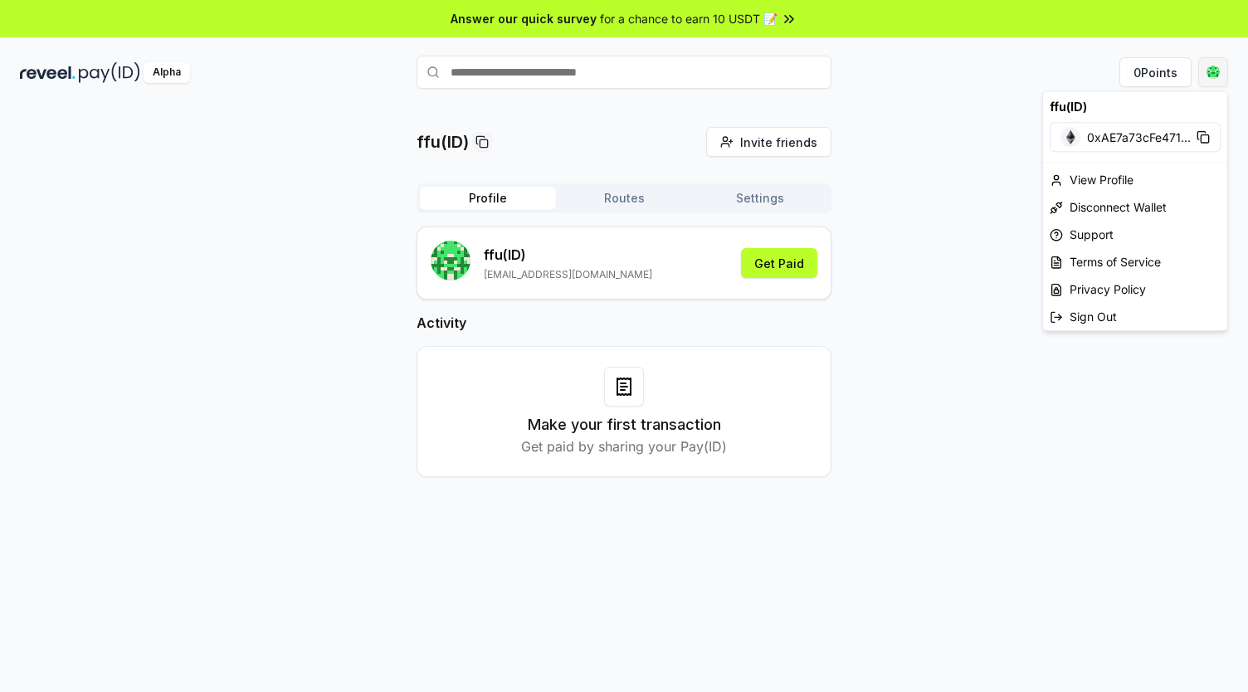
click at [1210, 81] on html "Answer our quick survey for a chance to earn 10 USDT 📝 Alpha 0 Points ffu(ID) I…" at bounding box center [624, 346] width 1248 height 692
click at [1151, 134] on span "0xAE7a73cFe471 ..." at bounding box center [1139, 137] width 104 height 17
click at [1038, 532] on html "Answer our quick survey for a chance to earn 10 USDT 📝 Alpha 0 Points ffu(ID) I…" at bounding box center [624, 346] width 1248 height 692
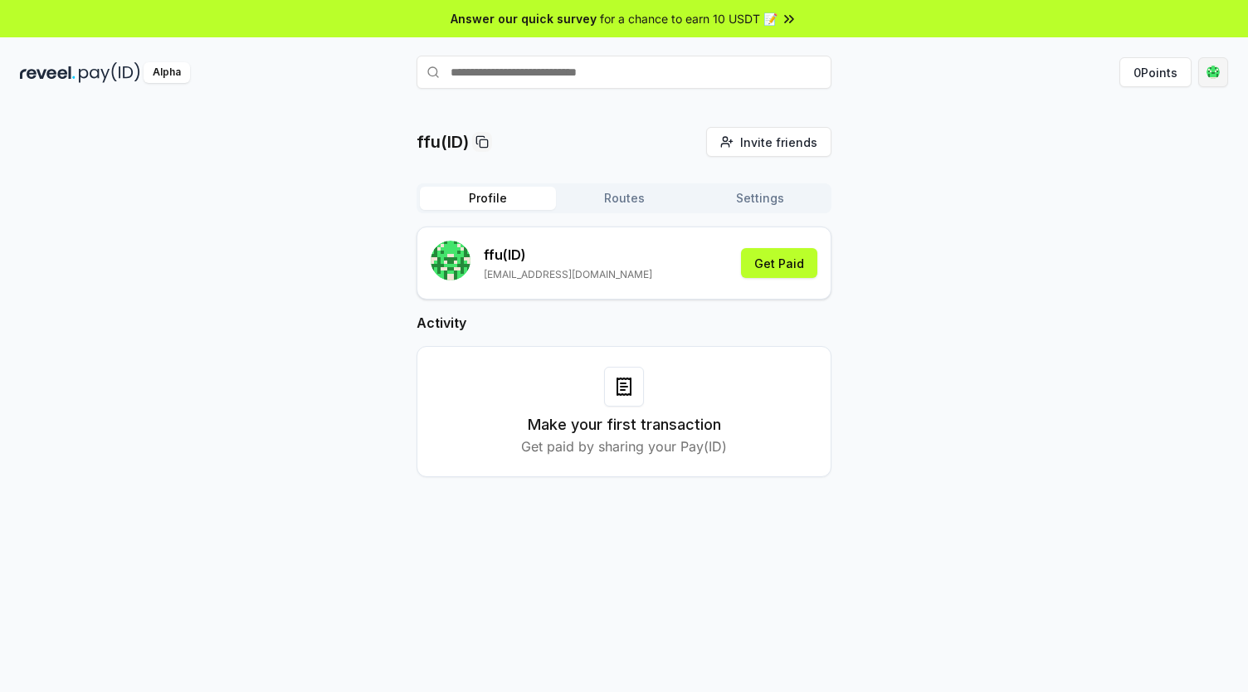
click at [1216, 71] on html "Answer our quick survey for a chance to earn 10 USDT 📝 Alpha 0 Points ffu(ID) I…" at bounding box center [624, 346] width 1248 height 692
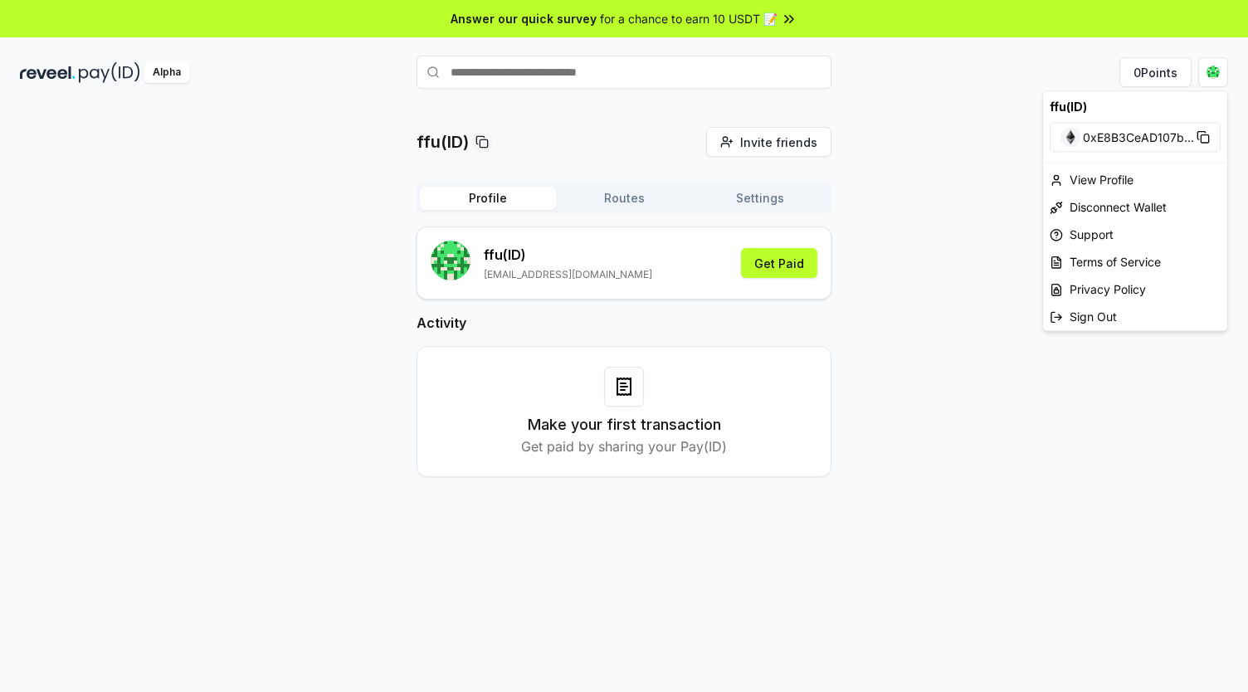
click at [1203, 135] on rect at bounding box center [1203, 138] width 7 height 7
click at [1094, 211] on div "Disconnect Wallet" at bounding box center [1135, 206] width 184 height 27
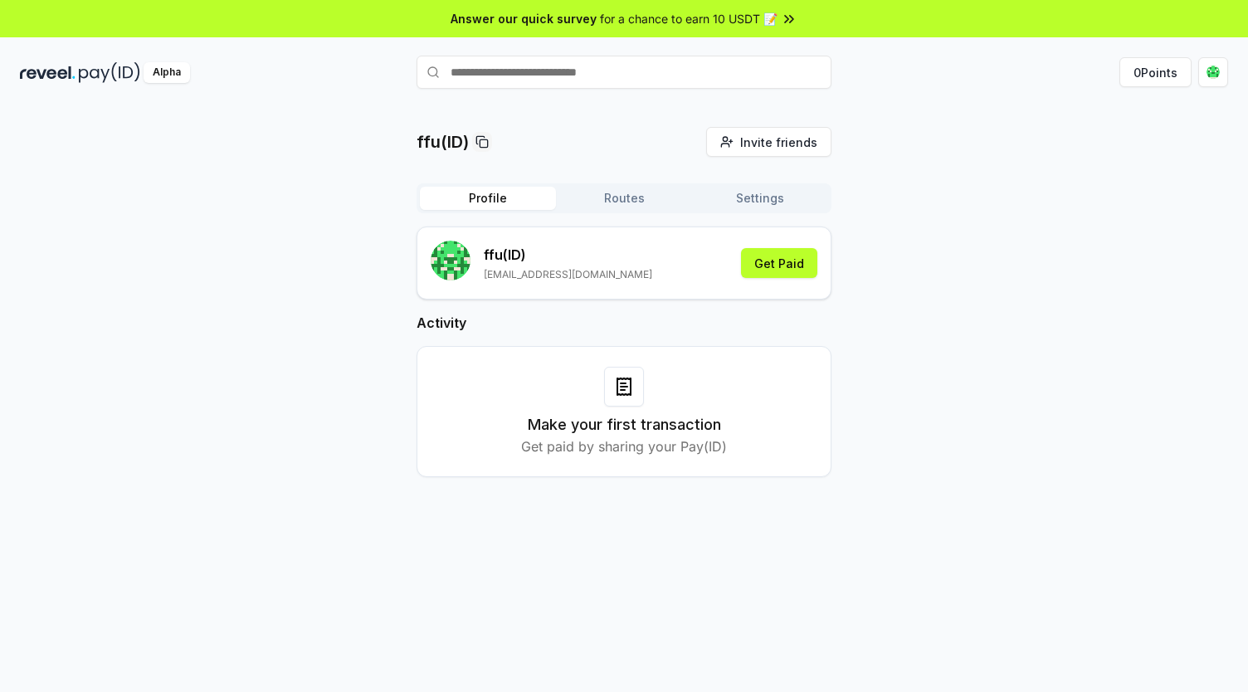
click at [690, 319] on h2 "Activity" at bounding box center [623, 323] width 415 height 20
click at [625, 387] on icon at bounding box center [624, 387] width 20 height 20
click at [655, 348] on div "Make your first transaction Get paid by sharing your Pay(ID)" at bounding box center [623, 411] width 415 height 131
click at [790, 267] on button "Get Paid" at bounding box center [779, 263] width 76 height 30
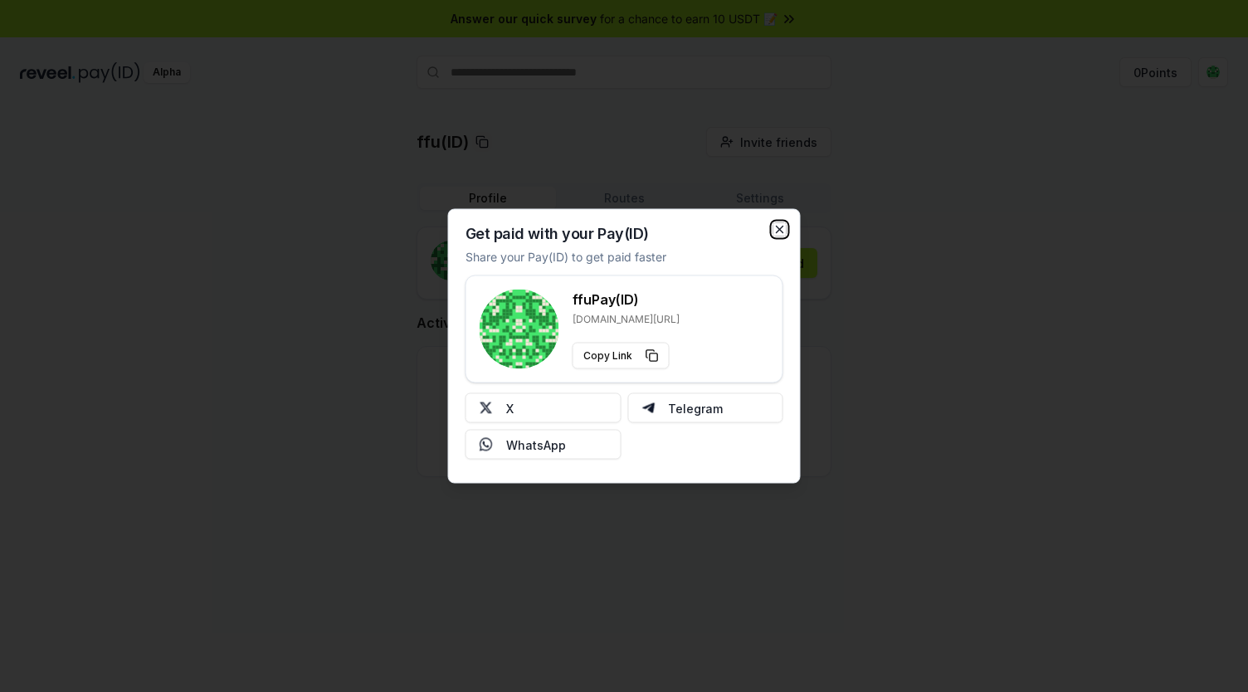
click at [781, 227] on icon "button" at bounding box center [779, 229] width 7 height 7
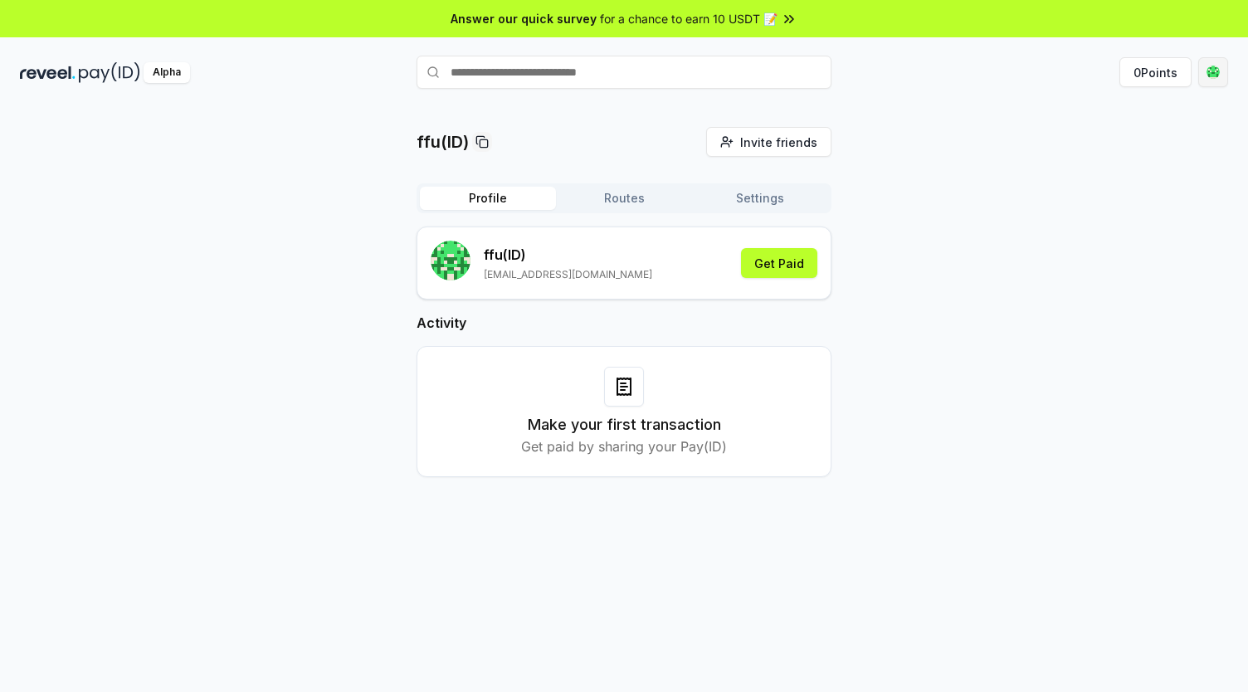
click at [1216, 68] on html "Answer our quick survey for a chance to earn 10 USDT 📝 Alpha 0 Points ffu(ID) I…" at bounding box center [624, 346] width 1248 height 692
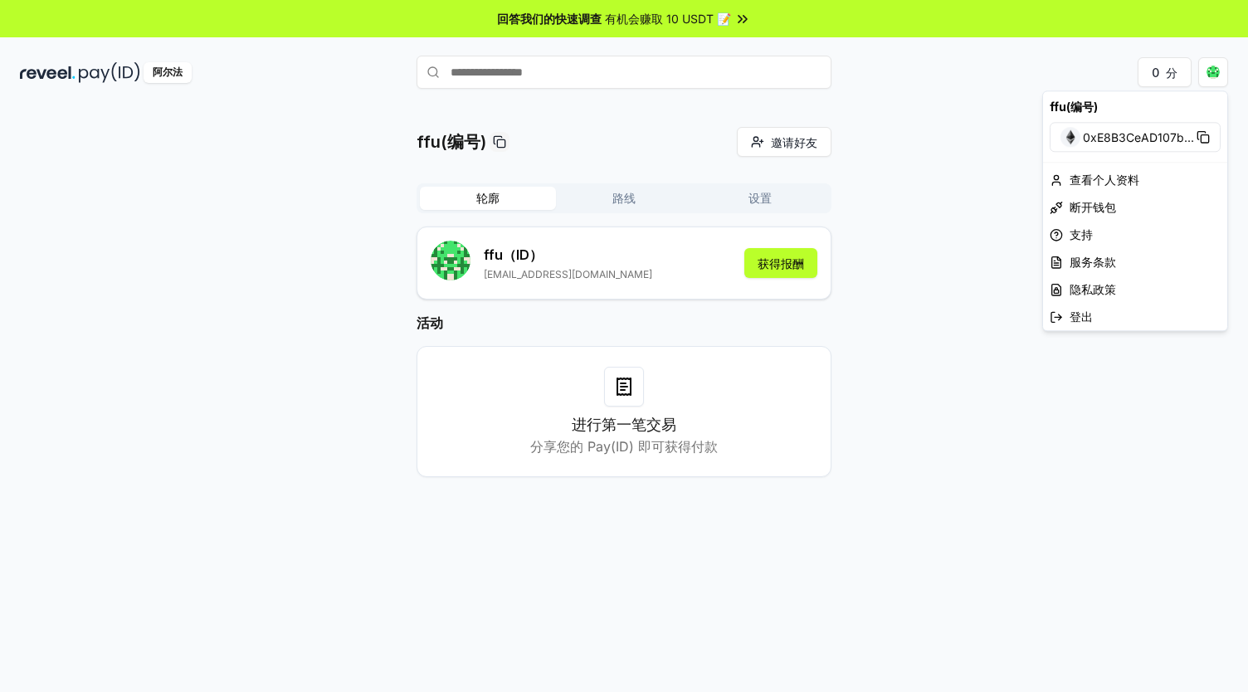
click at [654, 423] on html "回答我们的快速调查 有机会赚取 10 USDT 📝 阿尔法 0 分 ffu(编号) 邀请好友 邀请 轮廓 路线 设置 ffu （ID） xiaoguai120…" at bounding box center [624, 346] width 1248 height 692
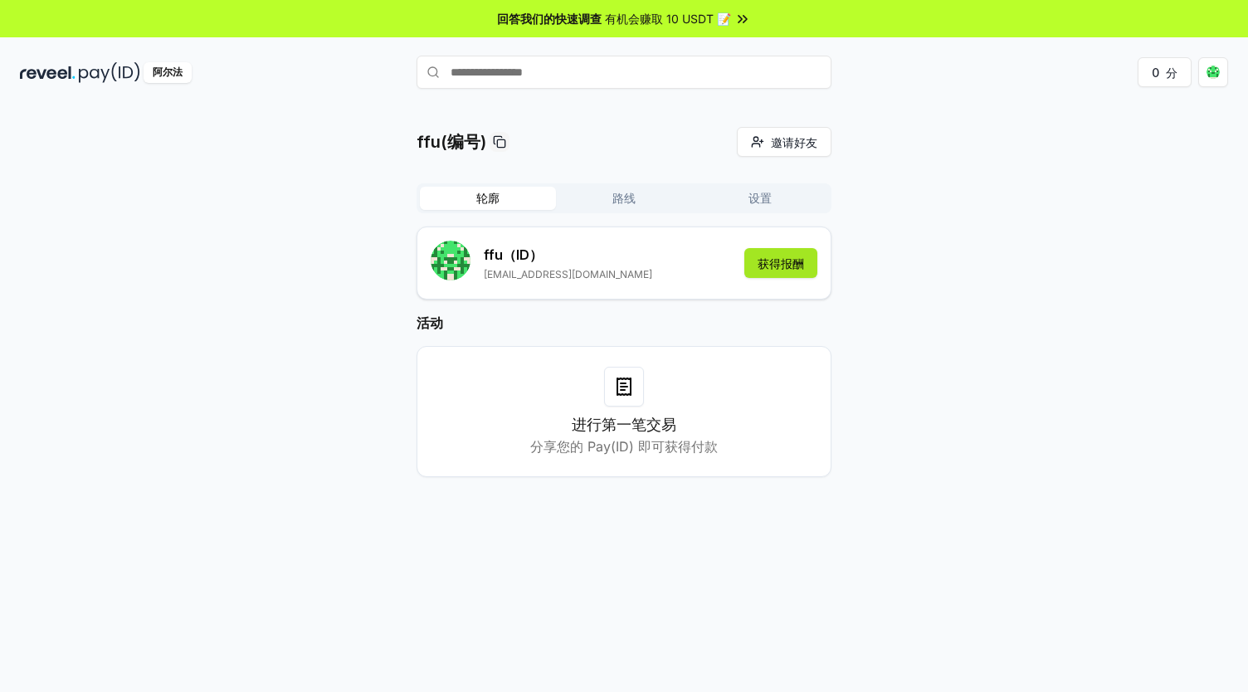
click at [776, 263] on font "获得报酬" at bounding box center [780, 263] width 46 height 14
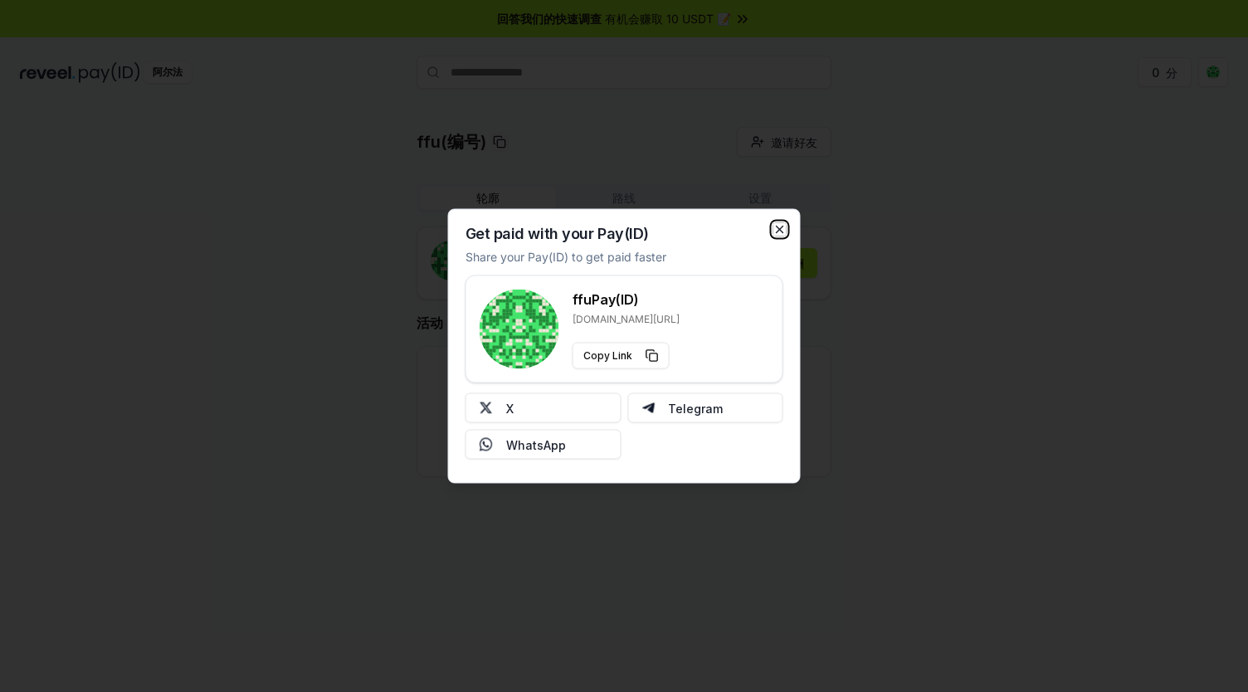
click at [781, 230] on icon "button" at bounding box center [779, 229] width 13 height 13
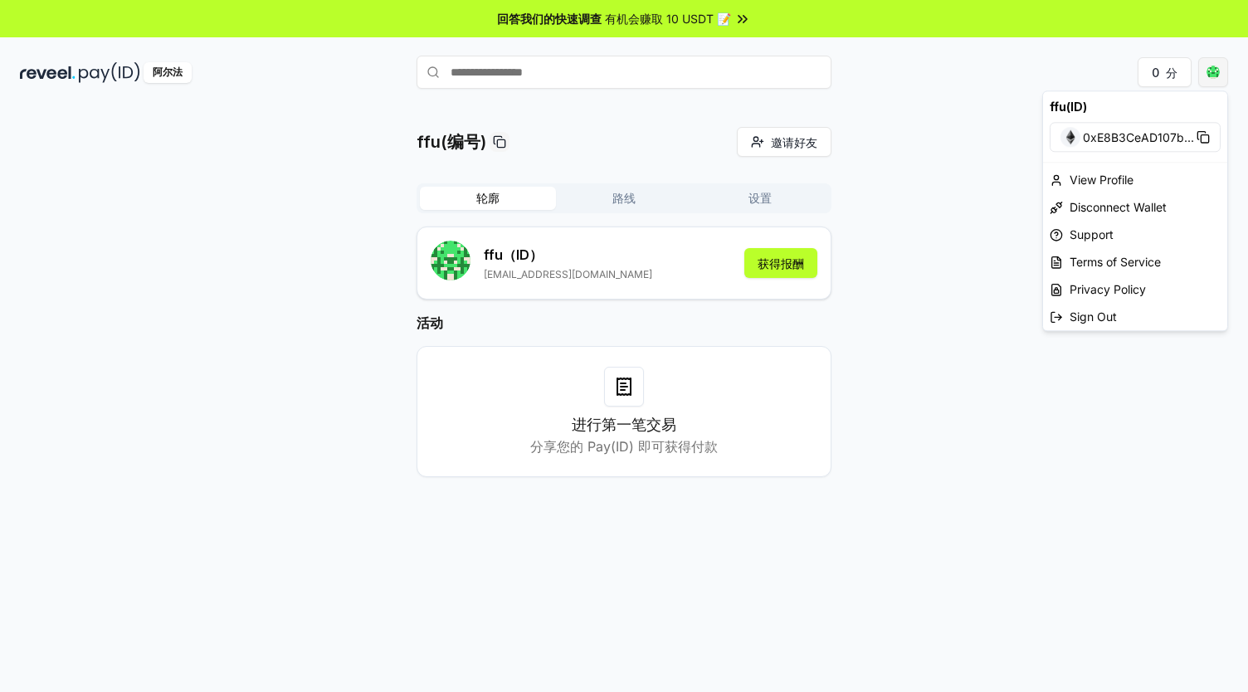
click at [1205, 71] on html "回答我们的快速调查 有机会赚取 10 USDT 📝 阿尔法 0 分 ffu(编号) 邀请好友 邀请 轮廓 路线 设置 ffu （ID） xiaoguai120…" at bounding box center [624, 346] width 1248 height 692
click at [791, 530] on html "回答我们的快速调查 有机会赚取 10 USDT 📝 阿尔法 0 分 ffu(编号) 邀请好友 邀请 轮廓 路线 设置 ffu （ID） xiaoguai120…" at bounding box center [624, 346] width 1248 height 692
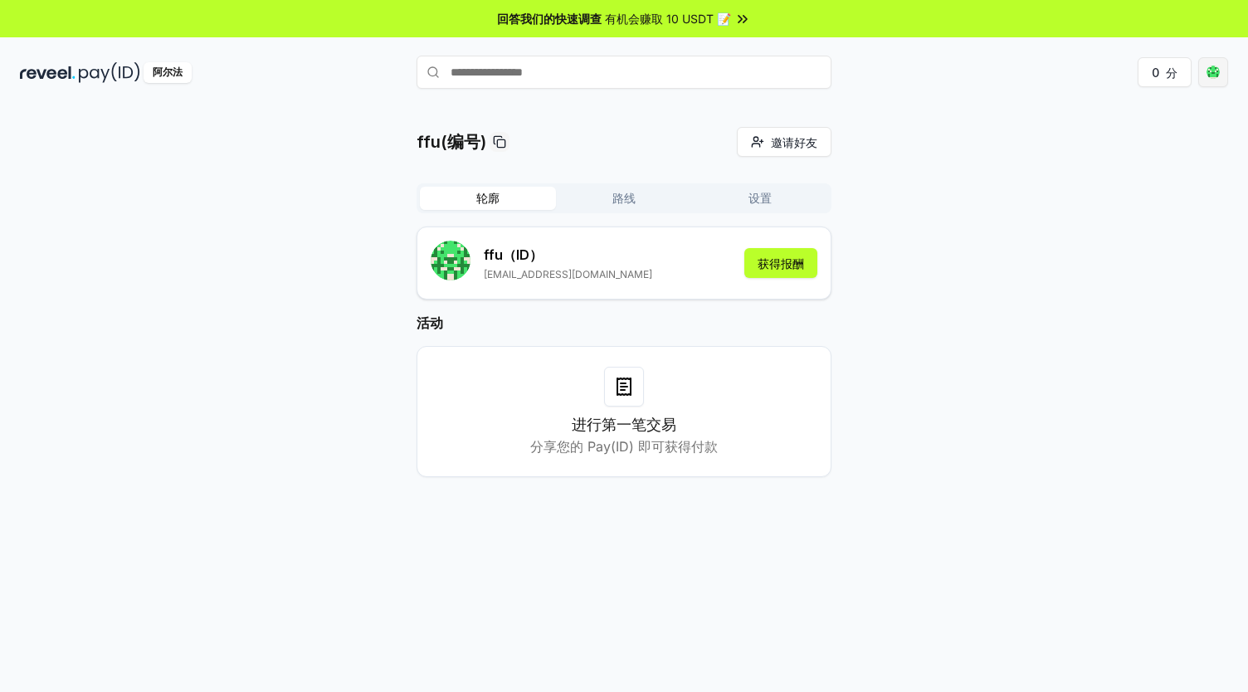
click at [1203, 69] on html "回答我们的快速调查 有机会赚取 10 USDT 📝 阿尔法 0 分 ffu(编号) 邀请好友 邀请 轮廓 路线 设置 ffu （ID） xiaoguai120…" at bounding box center [624, 346] width 1248 height 692
click at [675, 439] on html "回答我们的快速调查 有机会赚取 10 USDT 📝 阿尔法 0 分 ffu(编号) 邀请好友 邀请 轮廓 路线 设置 ffu （ID） xiaoguai120…" at bounding box center [624, 346] width 1248 height 692
click at [204, 236] on div "ffu(编号) 邀请好友 邀请 轮廓 路线 设置 ffu （ID） [EMAIL_ADDRESS][DOMAIN_NAME] 获得报酬 活动 进行第一笔交易 …" at bounding box center [624, 315] width 1208 height 377
click at [1218, 75] on html "回答我们的快速调查 有机会赚取 10 USDT 📝 阿尔法 0 分 ffu(编号) 邀请好友 邀请 轮廓 路线 设置 ffu （ID） xiaoguai120…" at bounding box center [624, 346] width 1248 height 692
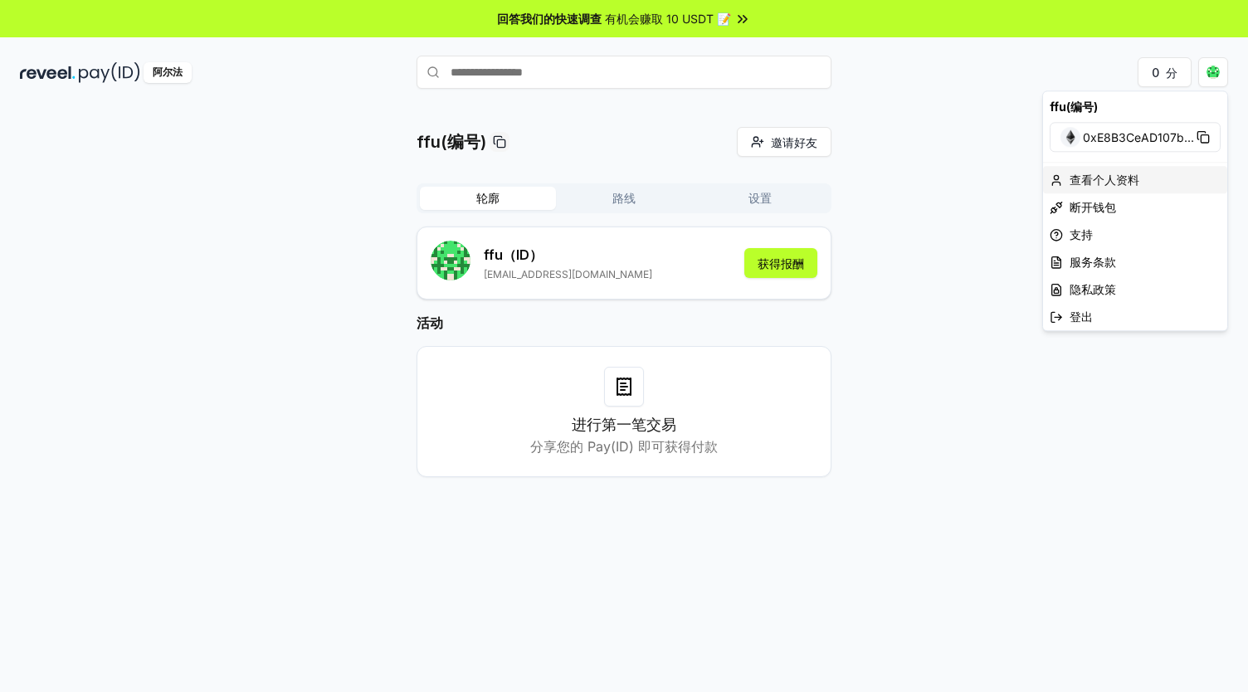
click at [1109, 192] on div "查看个人资料" at bounding box center [1135, 179] width 184 height 27
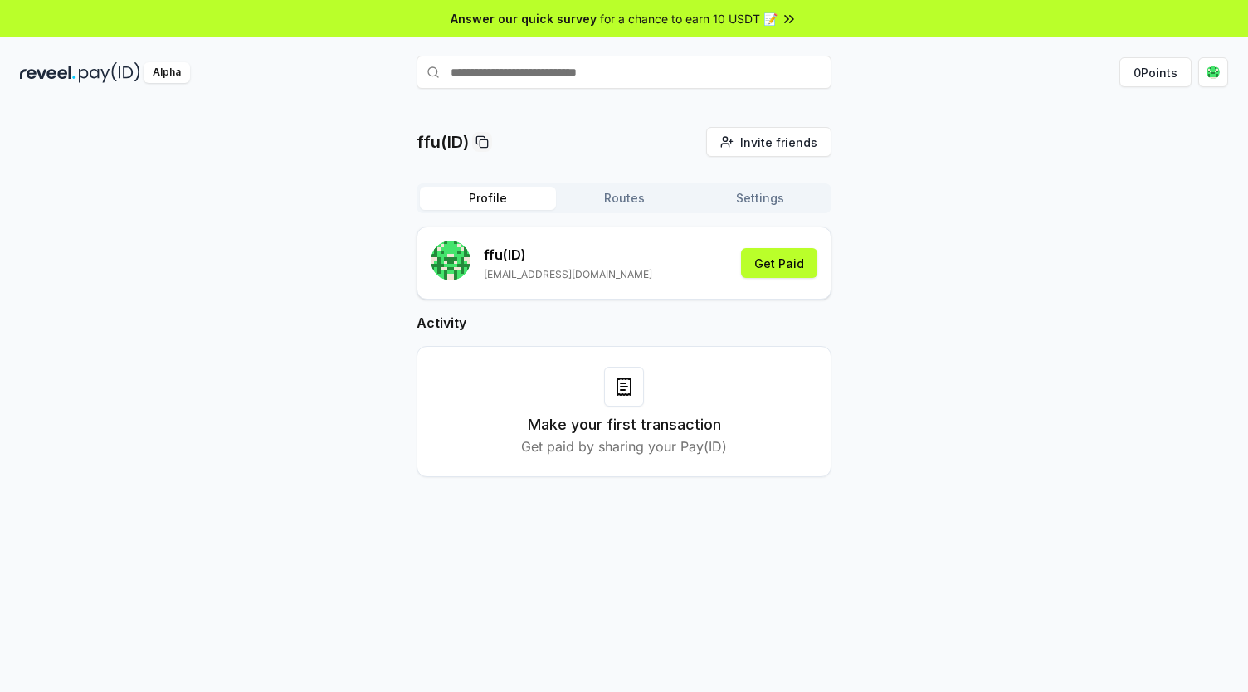
click at [624, 193] on button "Routes" at bounding box center [624, 198] width 136 height 23
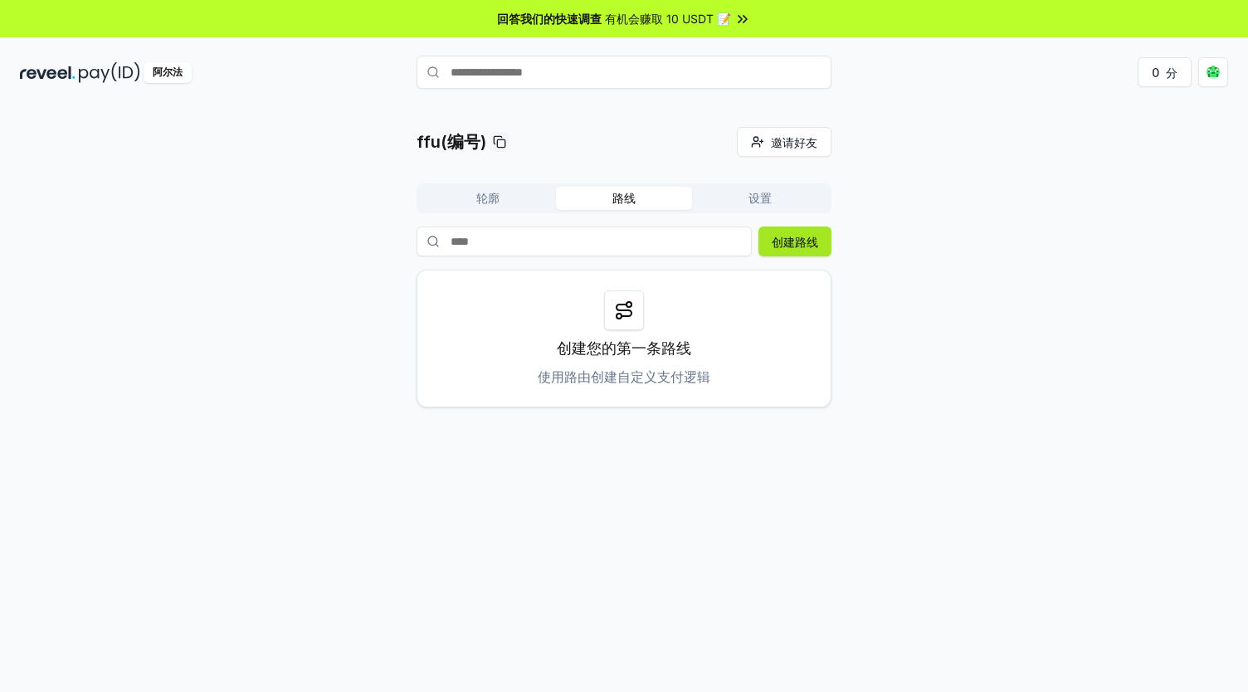
click at [772, 247] on font "创建路线" at bounding box center [794, 242] width 46 height 14
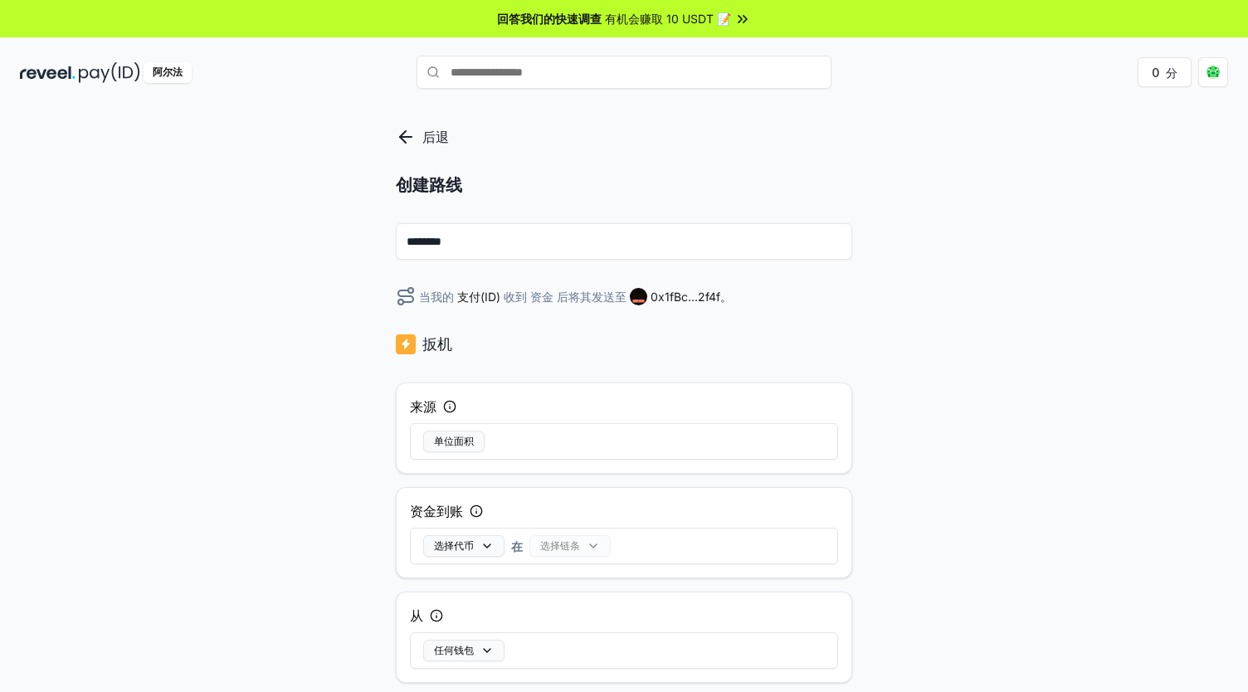
click at [415, 135] on icon at bounding box center [406, 137] width 20 height 20
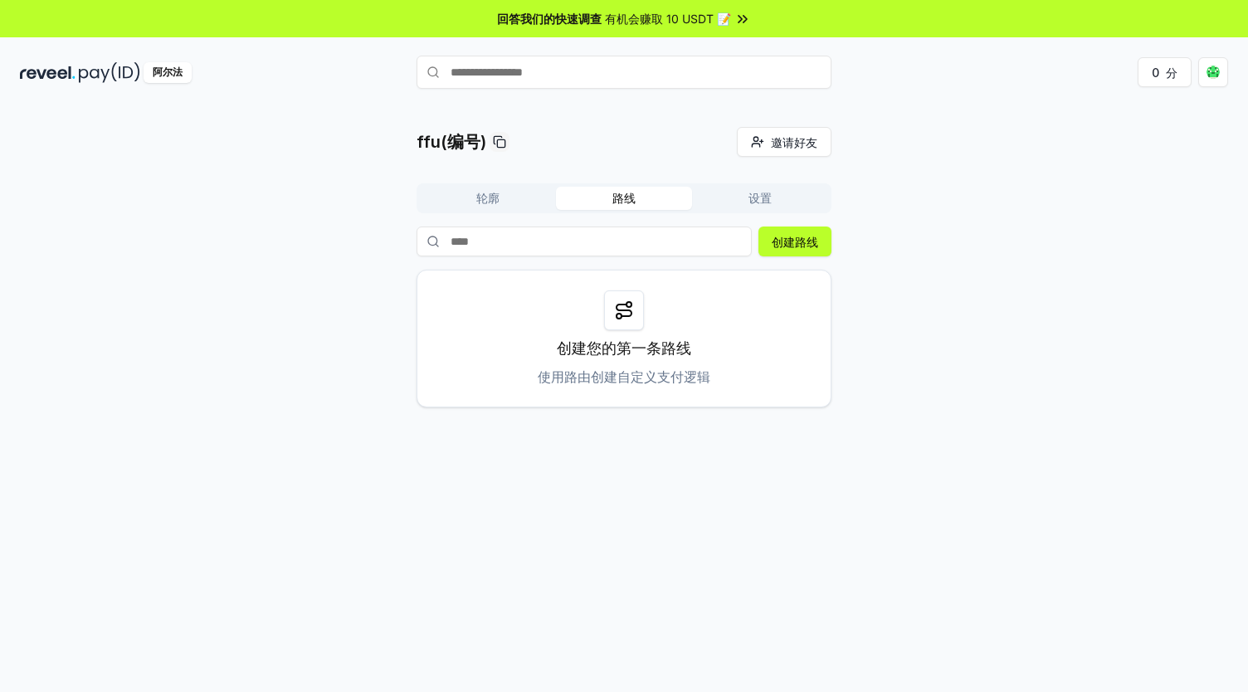
click at [757, 197] on font "设置" at bounding box center [759, 198] width 23 height 14
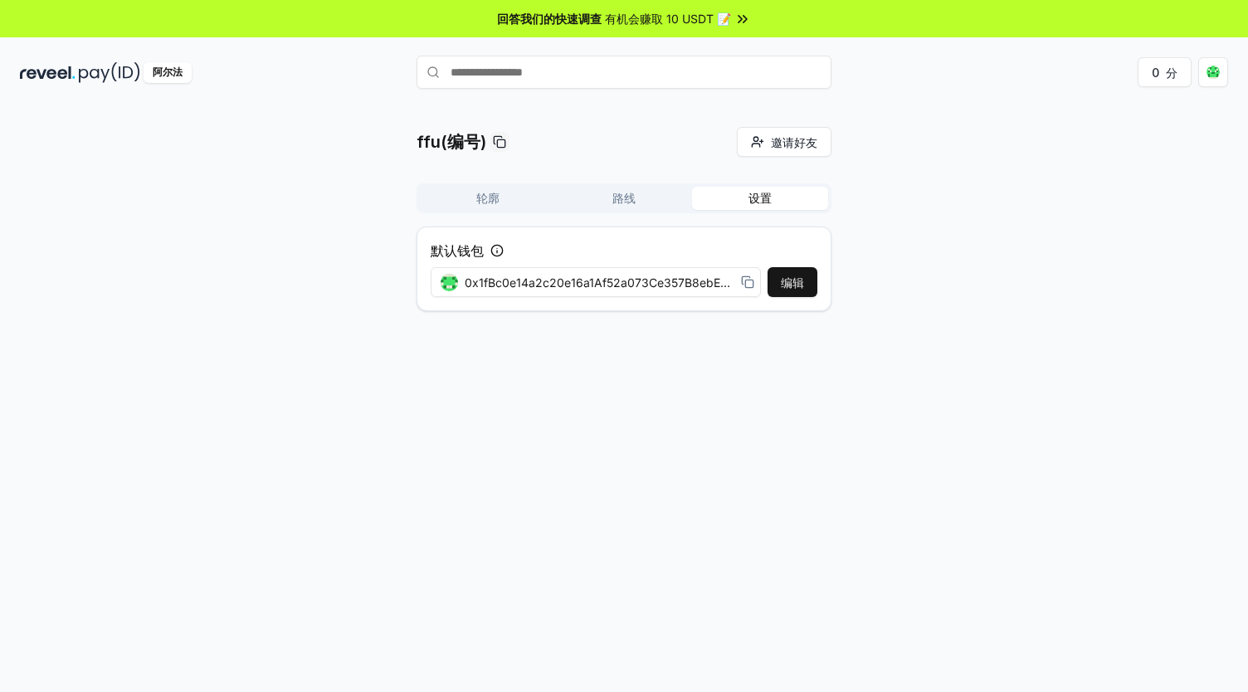
click at [742, 283] on icon at bounding box center [747, 281] width 13 height 13
click at [929, 191] on div "ffu(编号) 邀请好友 邀请 轮廓 路线 设置 默认钱包 编辑 0x1fBc0e14a2c20e16a1Af52a073Ce357B8ebE2f4f" at bounding box center [624, 225] width 1208 height 197
click at [490, 254] on icon at bounding box center [496, 250] width 13 height 13
click at [490, 253] on icon at bounding box center [496, 250] width 13 height 13
click at [498, 253] on icon at bounding box center [496, 250] width 13 height 13
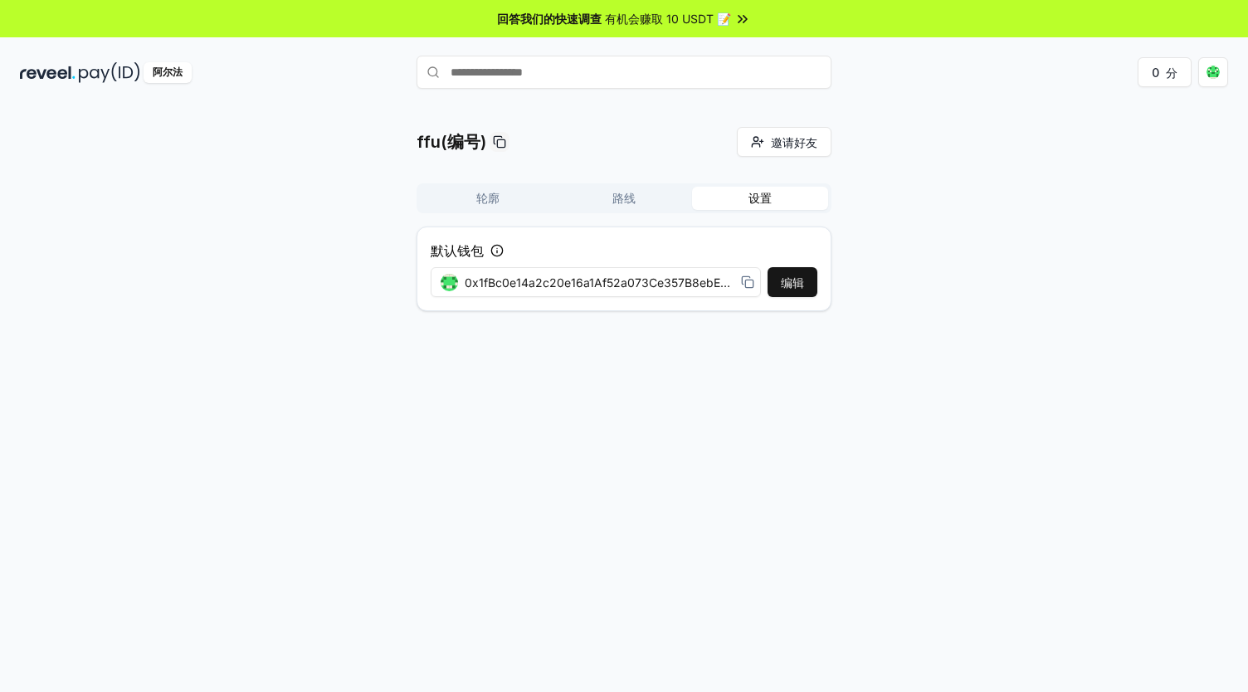
click at [624, 202] on font "路线" at bounding box center [623, 198] width 23 height 14
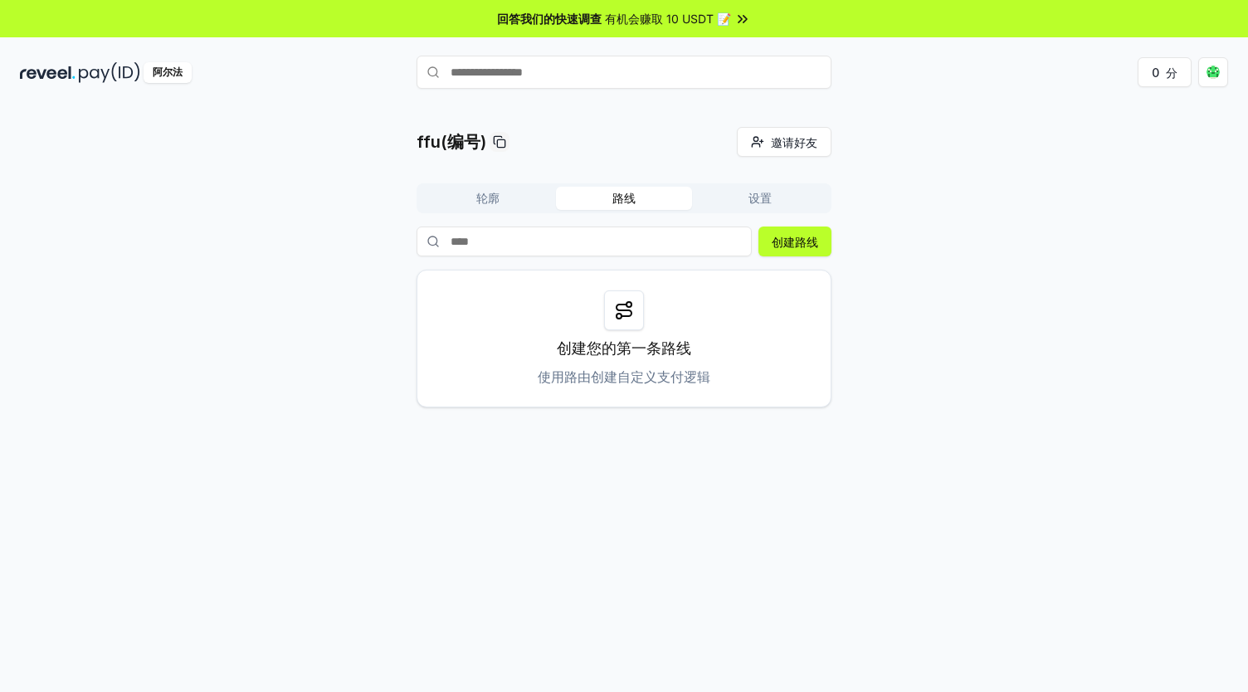
click at [483, 211] on div "轮廓 路线 设置" at bounding box center [623, 198] width 415 height 30
click at [486, 203] on font "轮廓" at bounding box center [487, 198] width 23 height 14
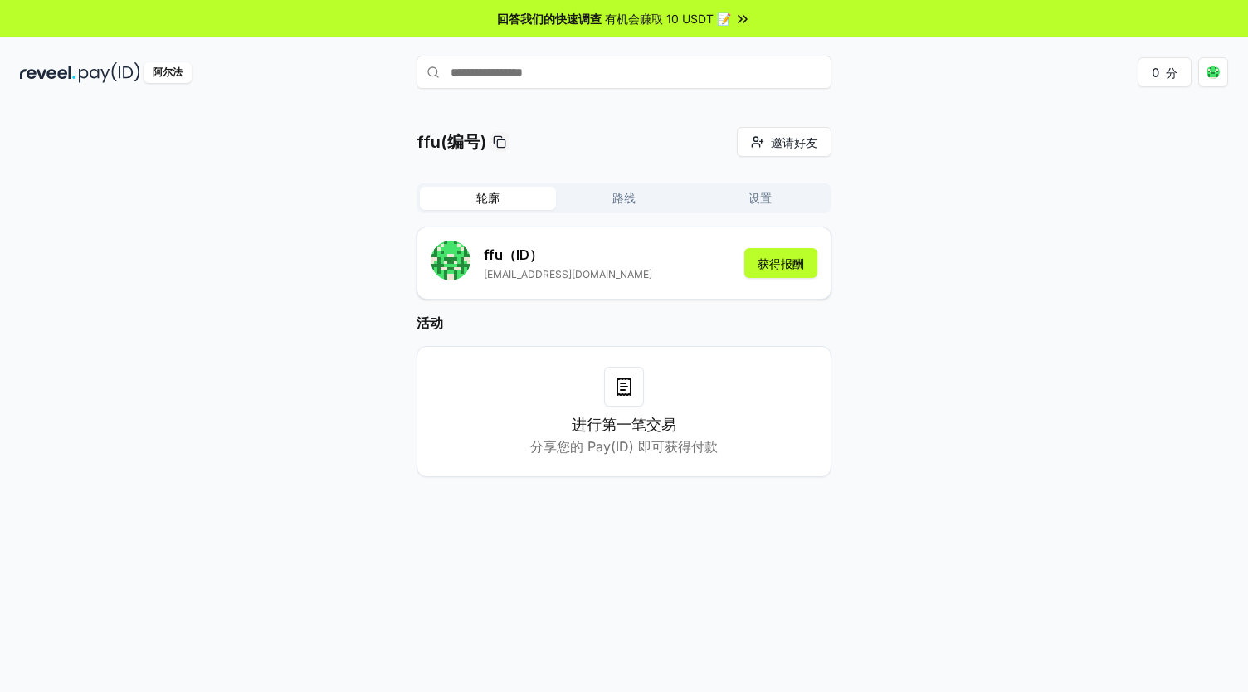
click at [1011, 160] on div "ffu(编号) 邀请好友 邀请 轮廓 路线 设置 ffu （ID） [EMAIL_ADDRESS][DOMAIN_NAME] 获得报酬 活动 进行第一笔交易 …" at bounding box center [624, 315] width 1208 height 377
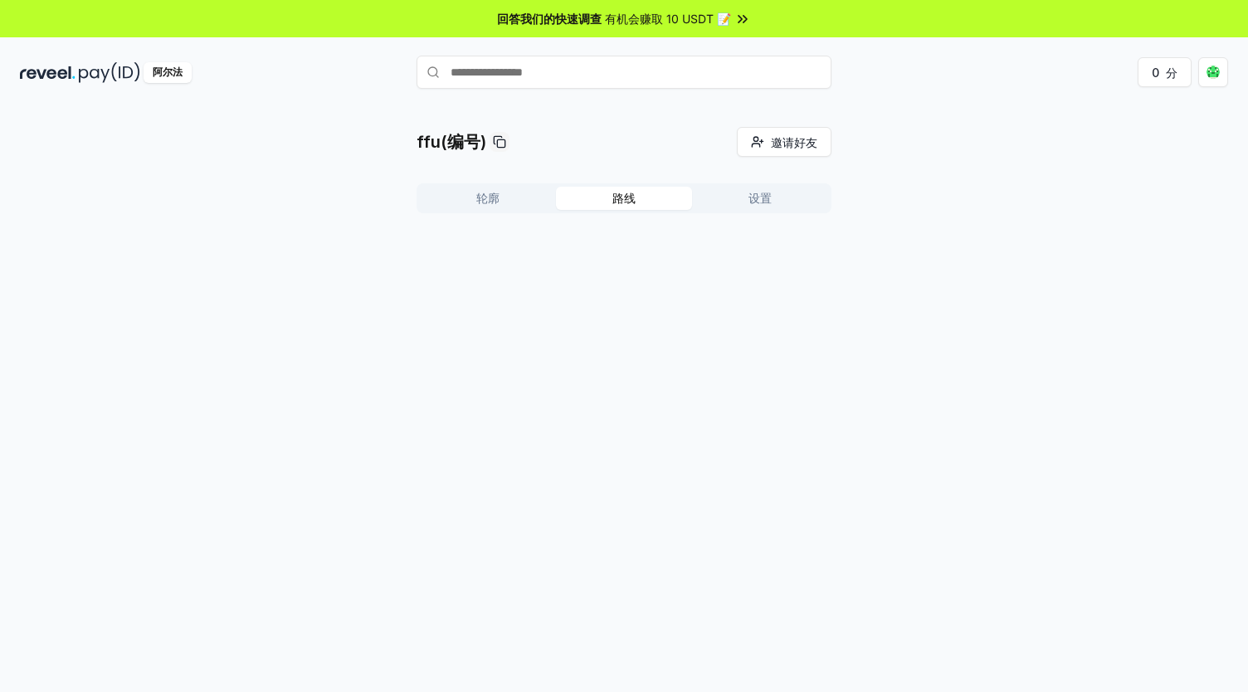
click at [612, 190] on font "路线" at bounding box center [623, 198] width 23 height 17
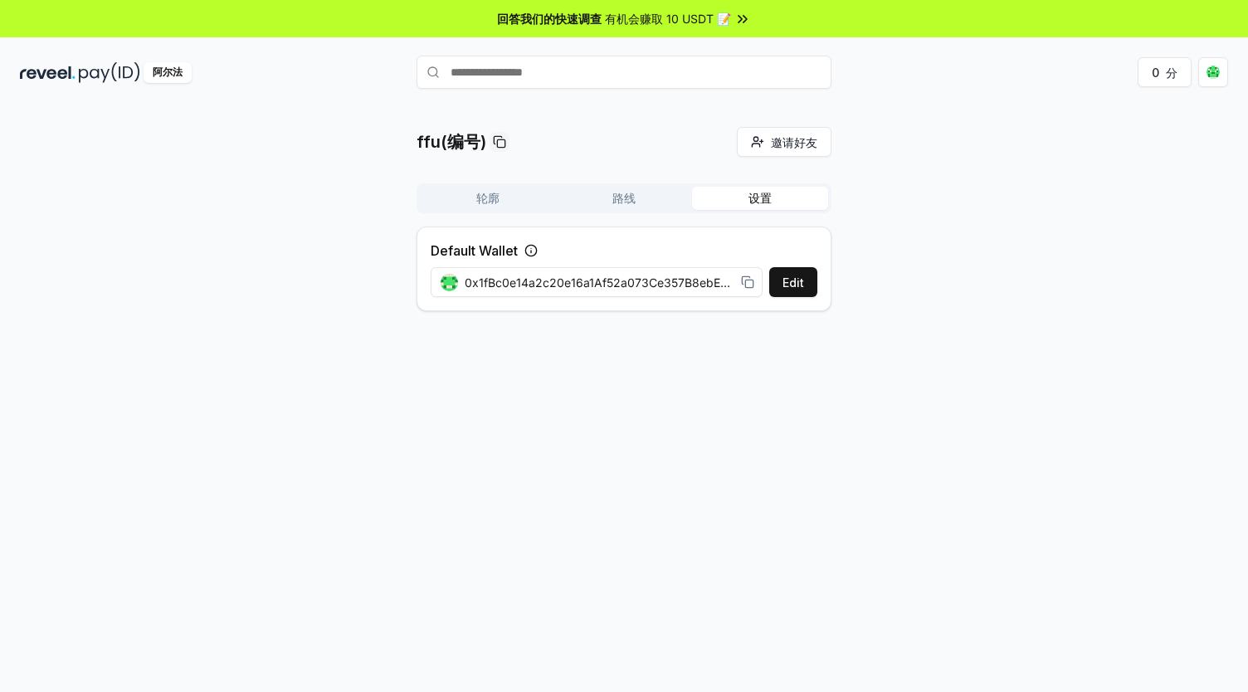
click at [723, 190] on button "设置" at bounding box center [760, 198] width 136 height 23
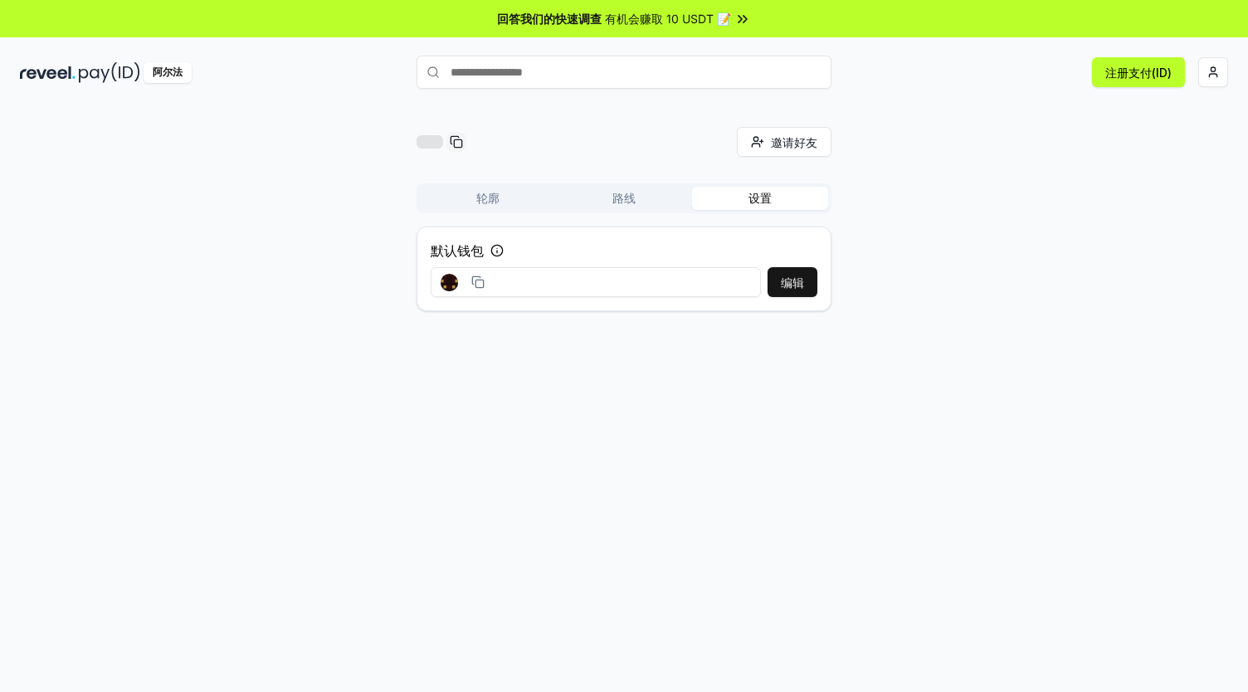
click at [622, 353] on div "邀请好友 邀请 轮廓 路线 设置 默认钱包 编辑" at bounding box center [624, 416] width 1248 height 645
click at [1044, 271] on div "邀请好友 邀请 轮廓 路线 设置 默认钱包 编辑" at bounding box center [624, 225] width 1208 height 197
click at [277, 62] on div "阿尔法" at bounding box center [218, 72] width 397 height 21
